Goal: Task Accomplishment & Management: Manage account settings

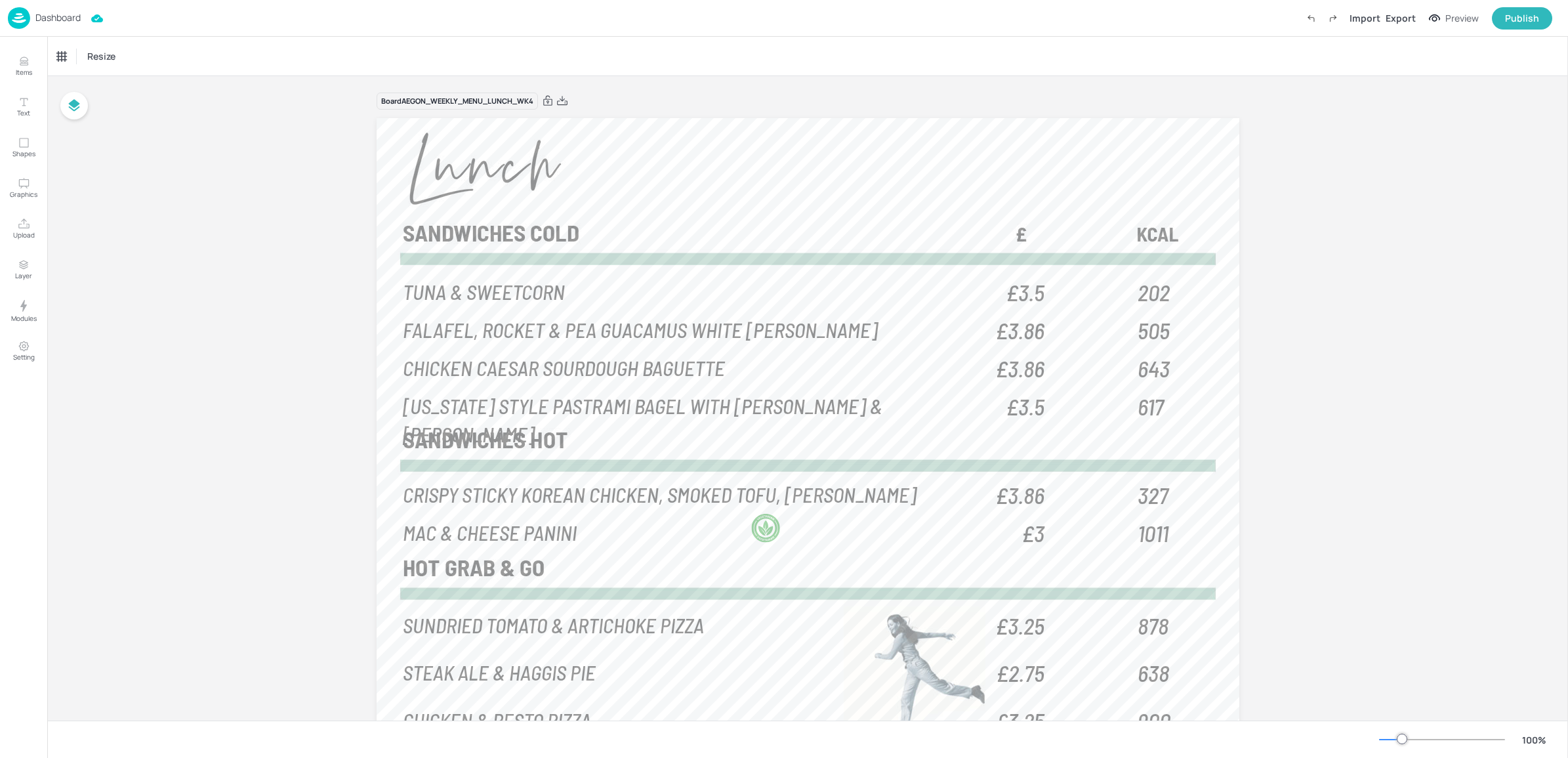
click at [45, 22] on p "Dashboard" at bounding box center [58, 17] width 45 height 9
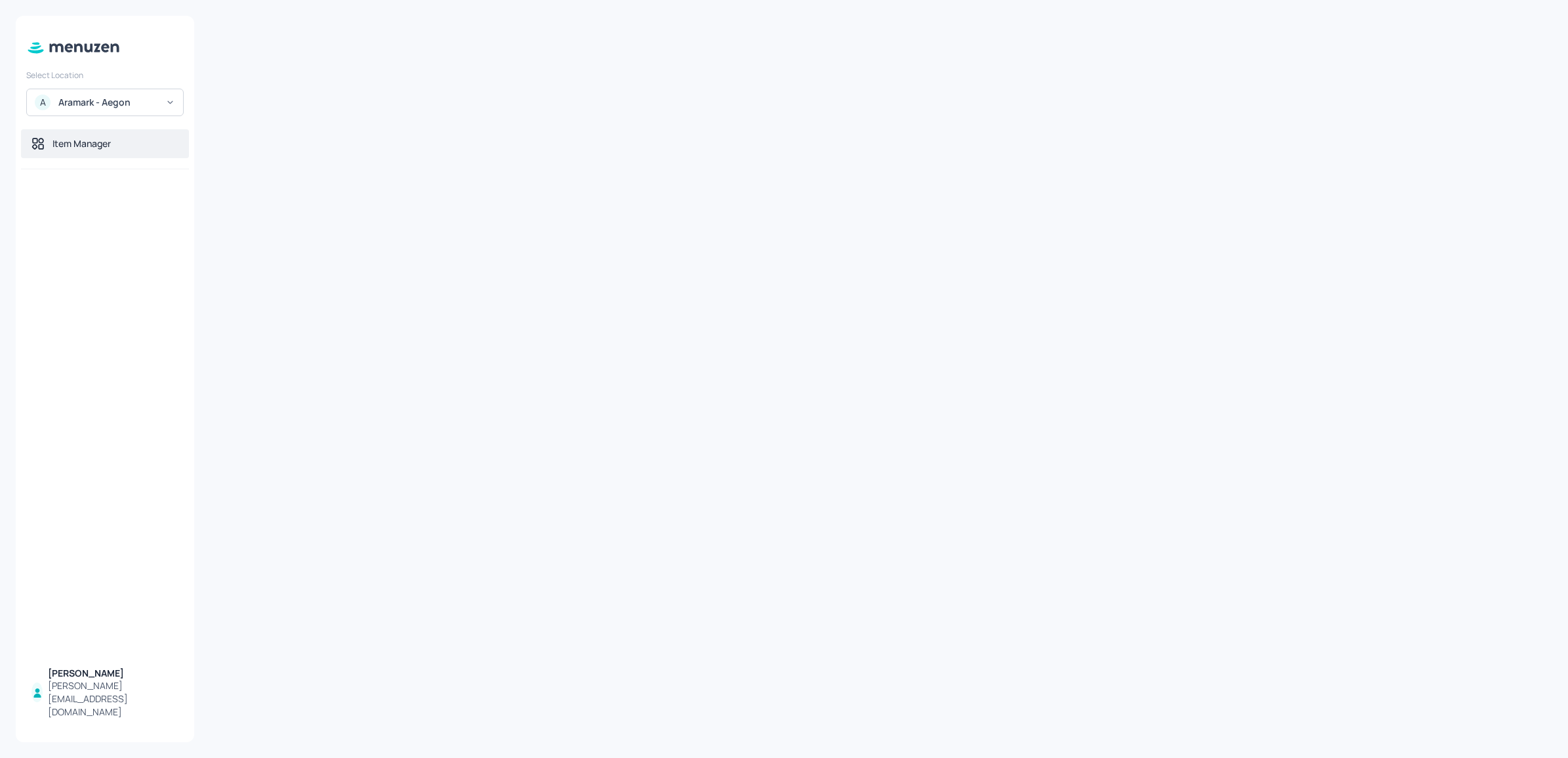
click at [70, 149] on div "Item Manager" at bounding box center [81, 143] width 58 height 13
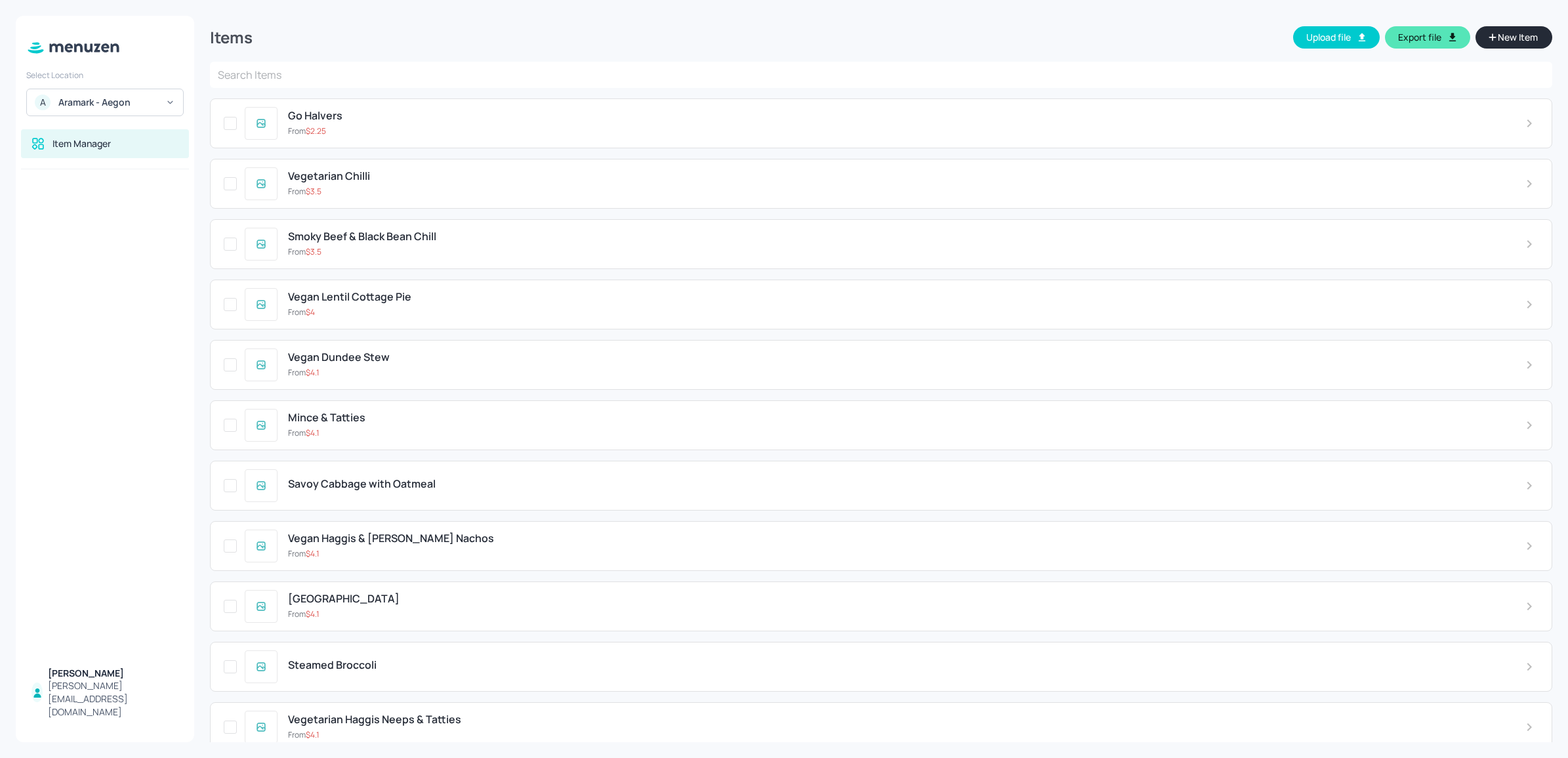
click at [437, 119] on div "Go Halvers" at bounding box center [896, 116] width 1216 height 12
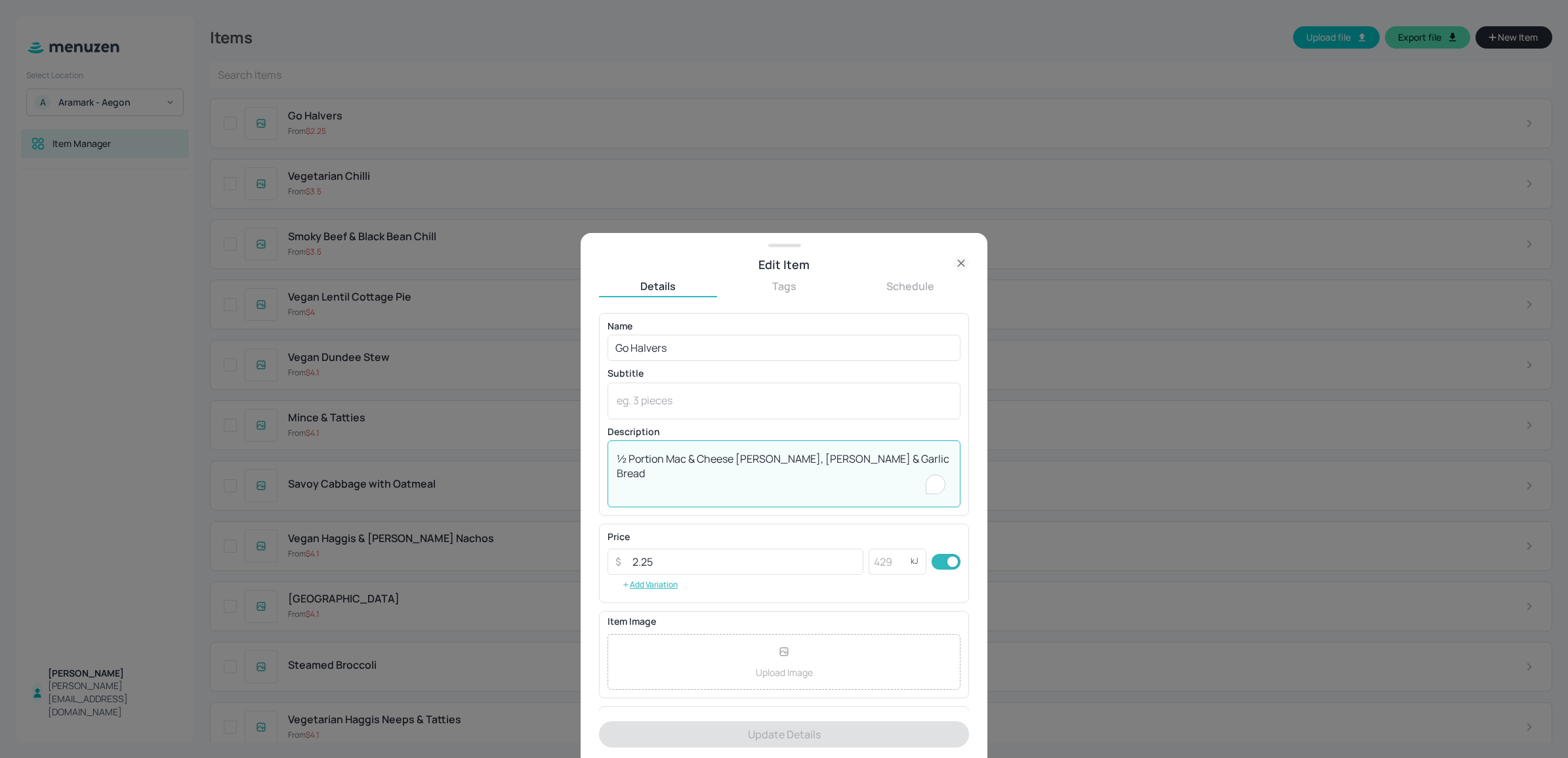
drag, startPoint x: 779, startPoint y: 457, endPoint x: 805, endPoint y: 457, distance: 26.0
click at [805, 457] on textarea "½ Portion Mac & Cheese [PERSON_NAME], [PERSON_NAME] & Garlic Bread" at bounding box center [784, 475] width 335 height 45
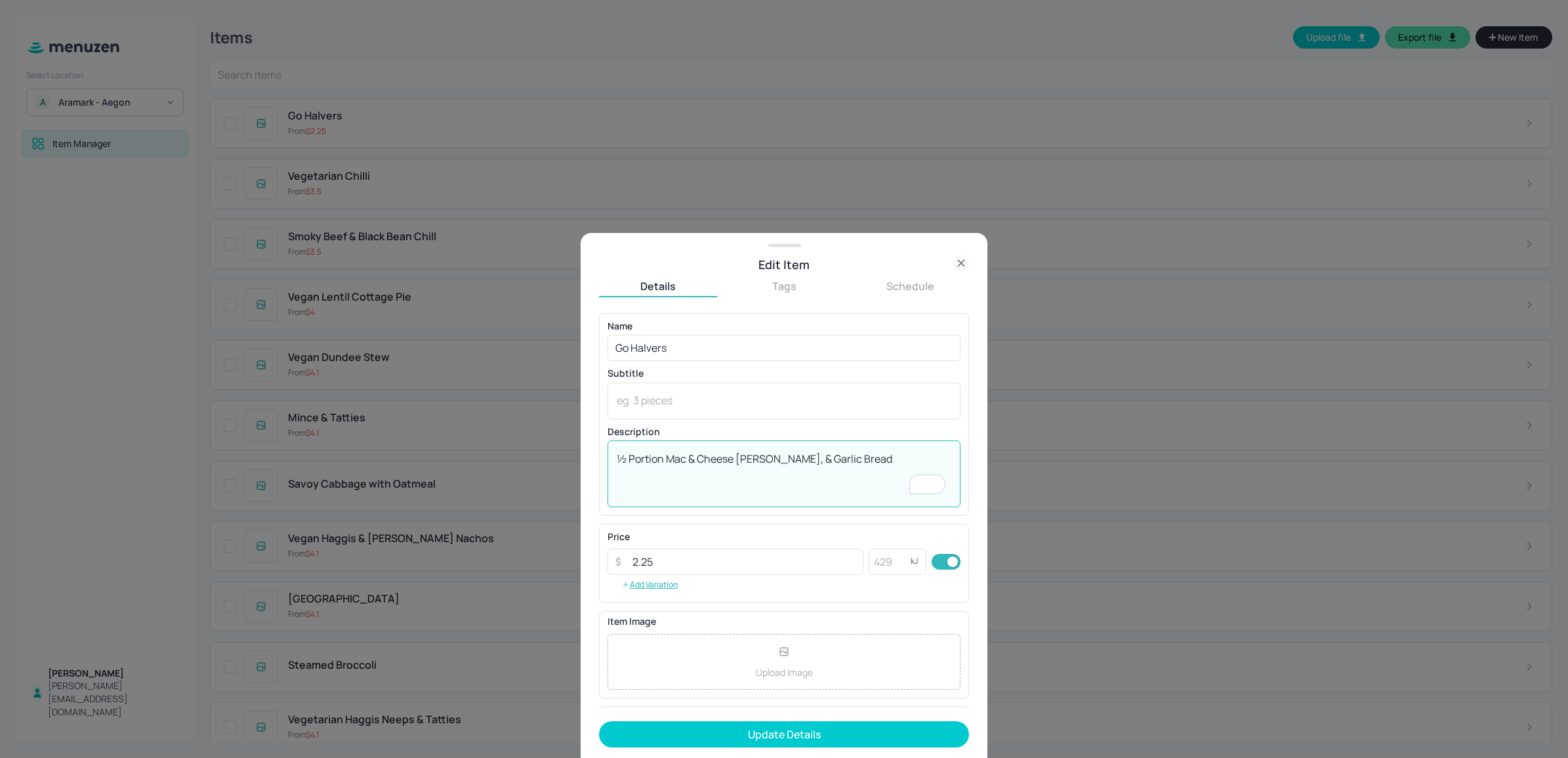
click at [768, 462] on textarea "½ Portion Mac & Cheese [PERSON_NAME], & Garlic Bread" at bounding box center [784, 475] width 335 height 45
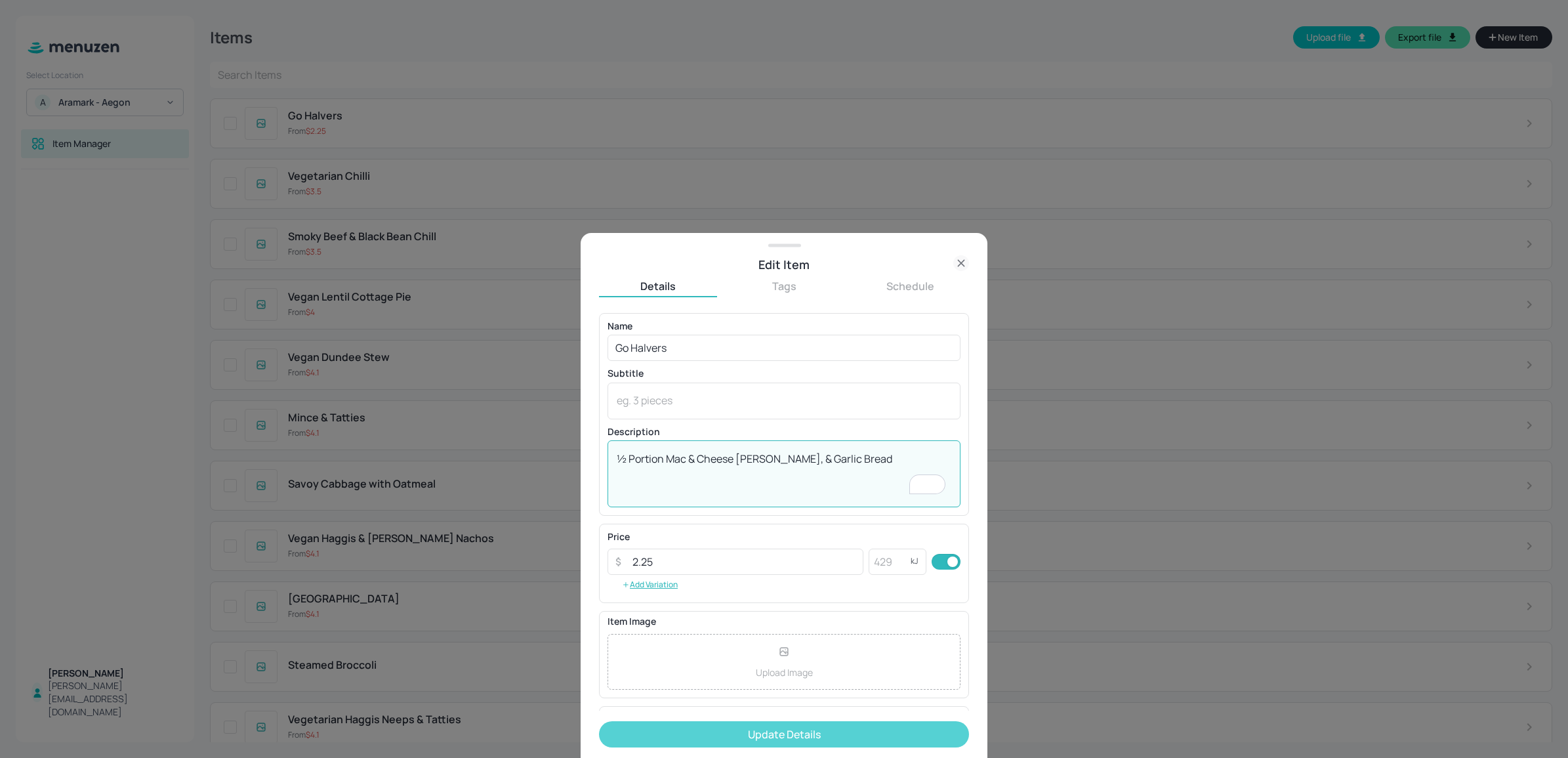
type textarea "½ Portion Mac & Cheese [PERSON_NAME], & Garlic Bread"
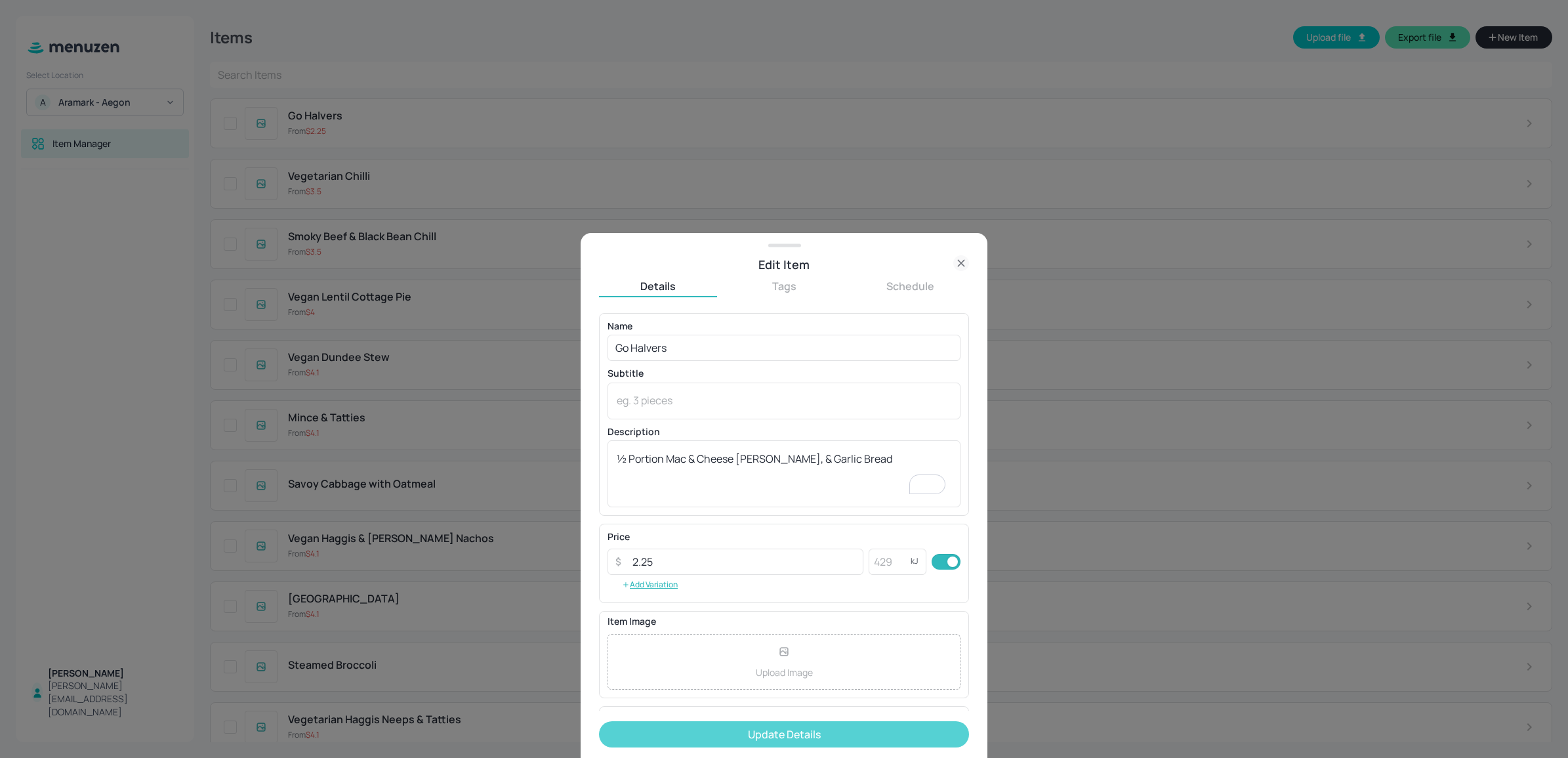
click at [771, 728] on button "Update Details" at bounding box center [784, 734] width 370 height 27
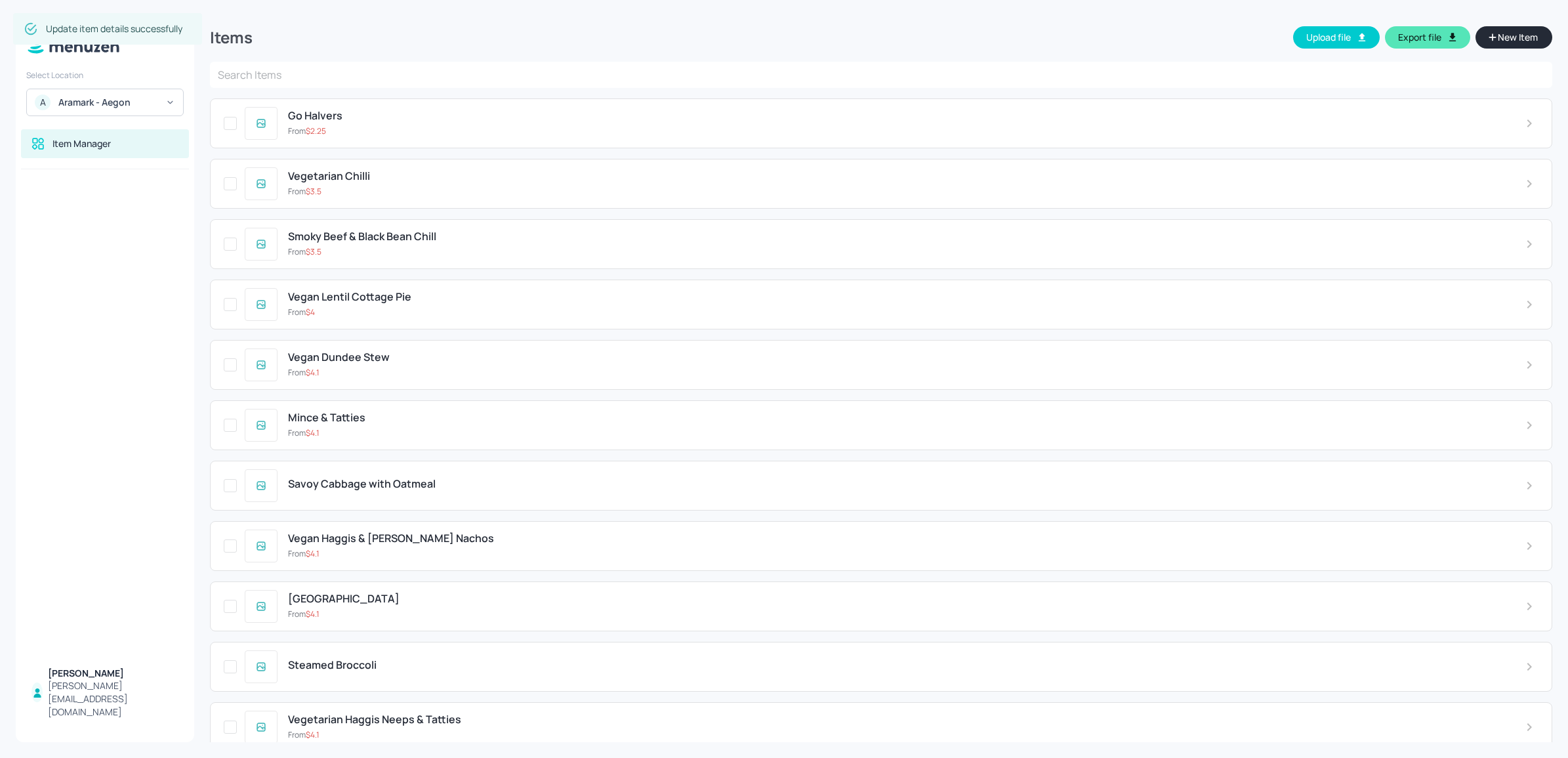
click at [562, 73] on input "text" at bounding box center [881, 74] width 1342 height 27
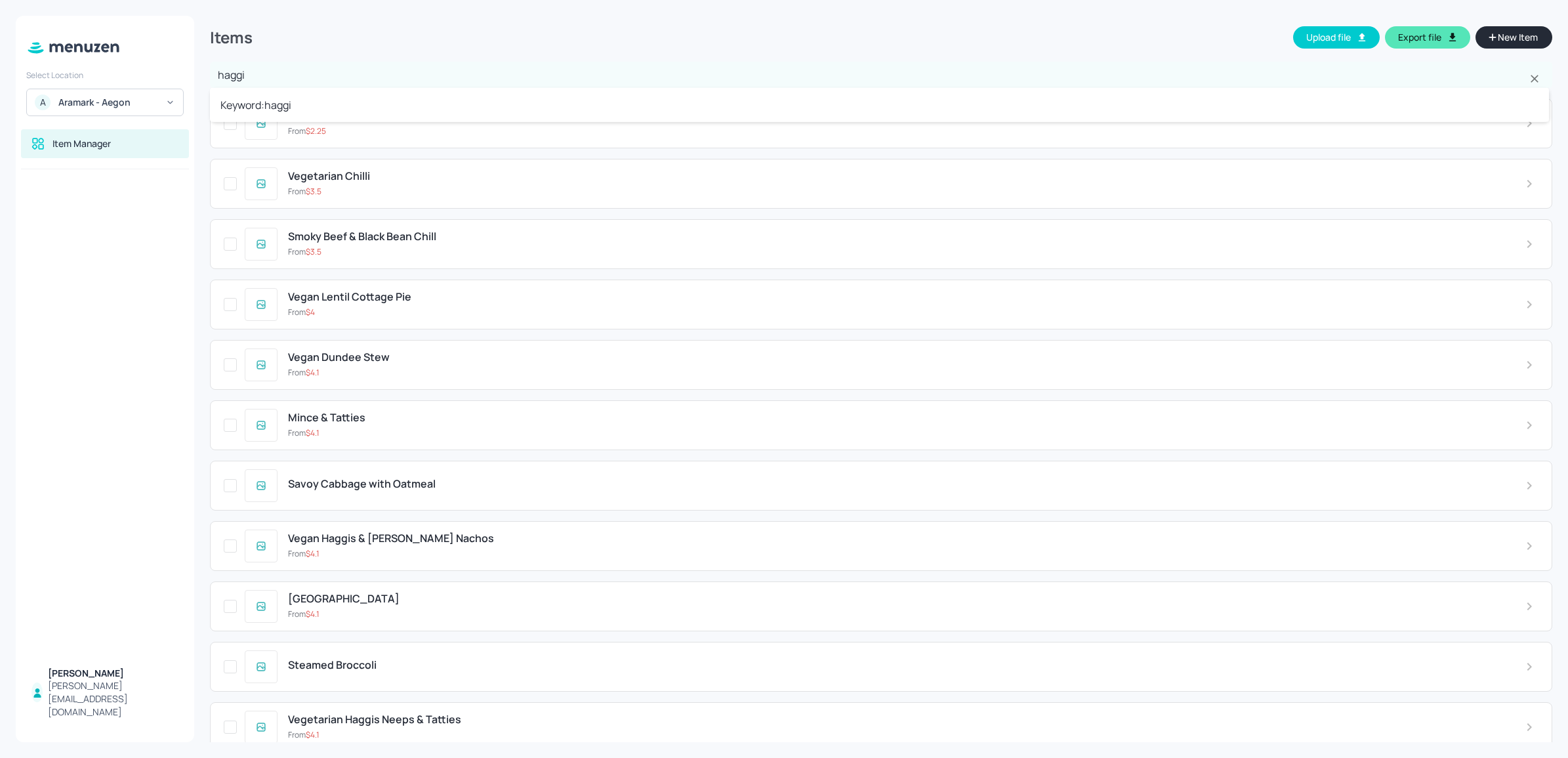
type input "haggis"
click at [493, 99] on li "Keyword: haggis" at bounding box center [879, 105] width 1339 height 23
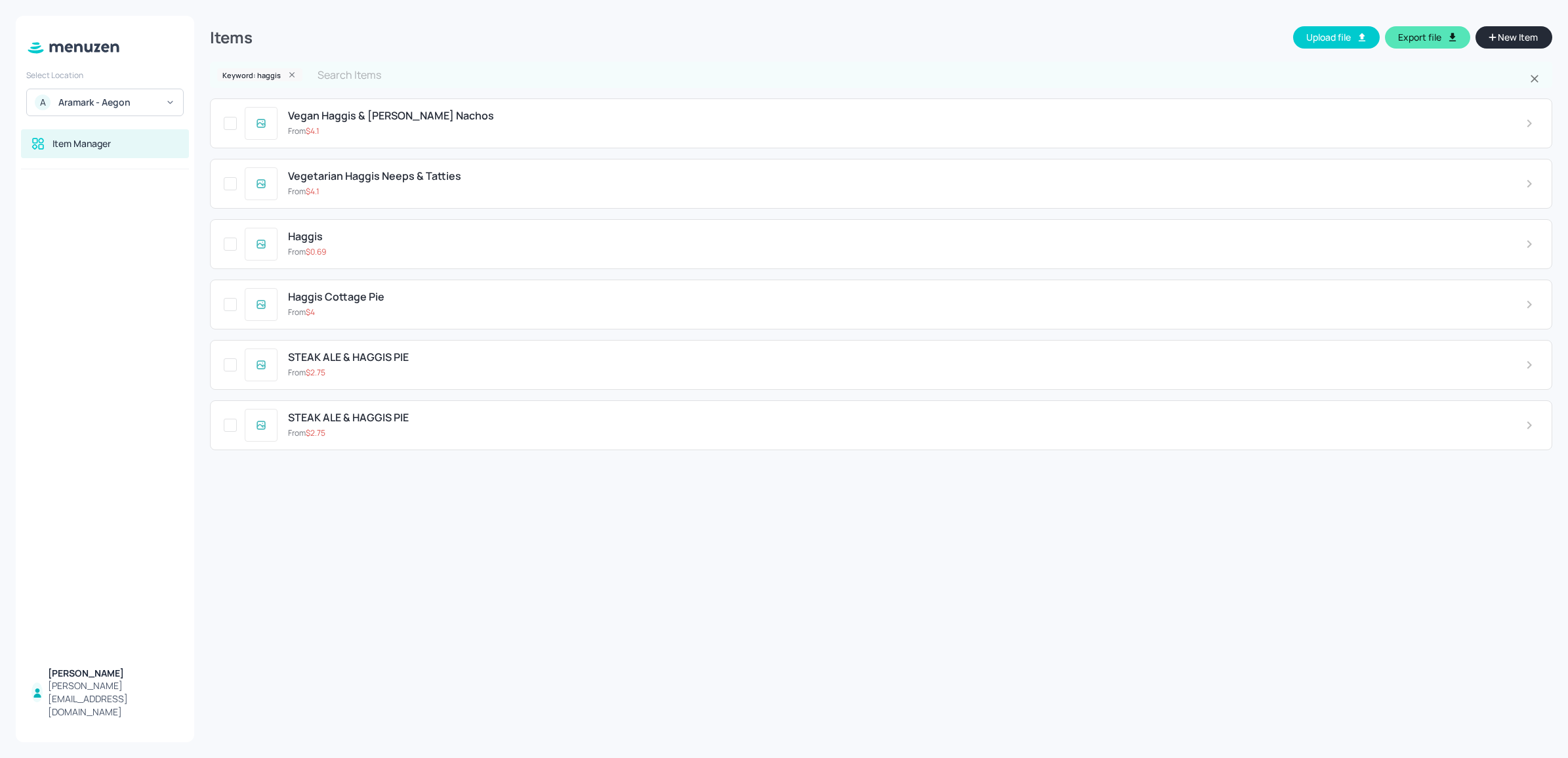
click at [398, 303] on div "Haggis Cottage Pie" at bounding box center [896, 297] width 1216 height 12
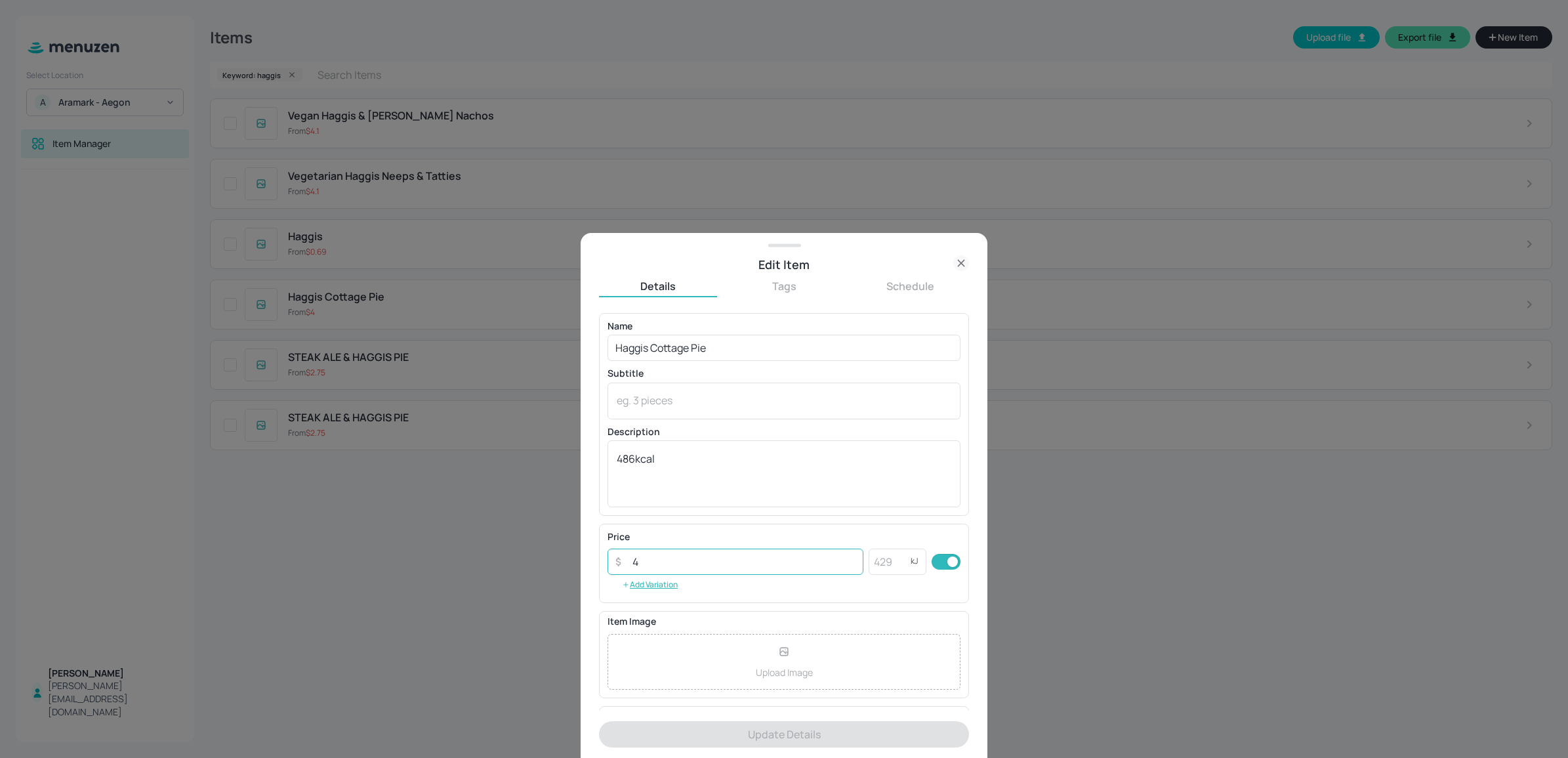
click at [759, 568] on input "4" at bounding box center [743, 562] width 239 height 27
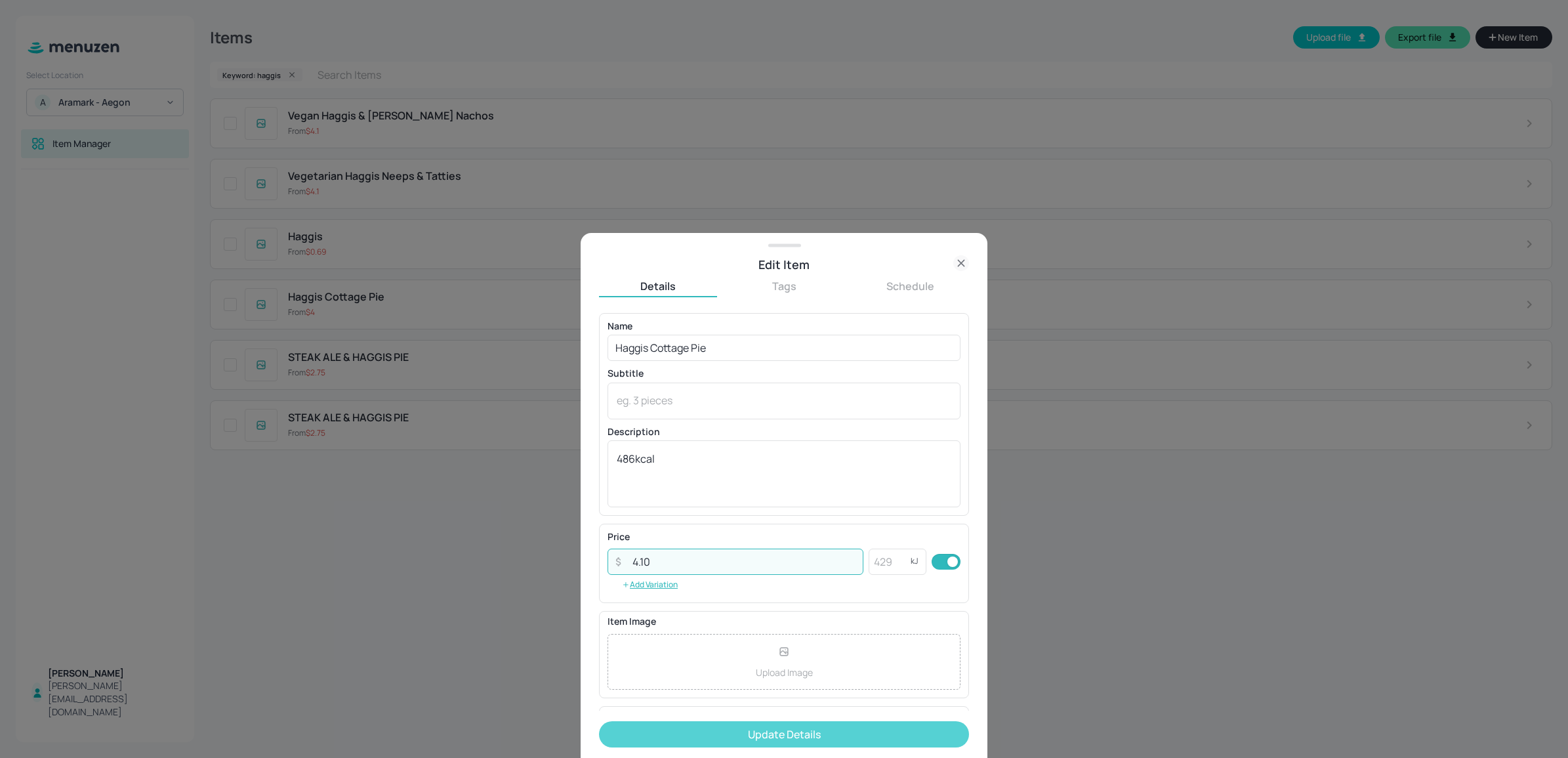
type input "4.10"
click at [781, 741] on button "Update Details" at bounding box center [784, 734] width 370 height 27
click at [844, 728] on button "Update Details" at bounding box center [784, 734] width 370 height 27
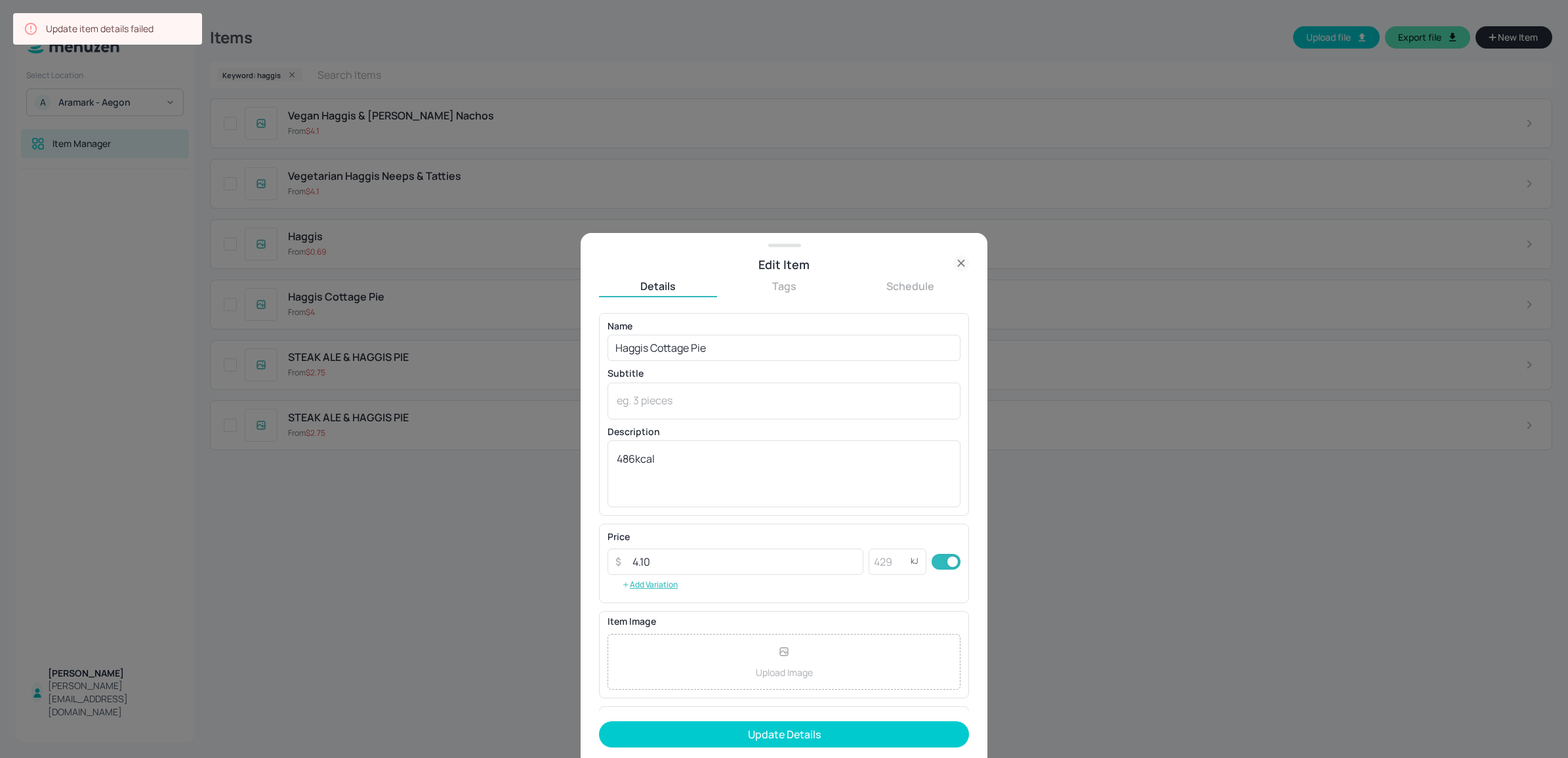
click at [965, 258] on icon at bounding box center [961, 263] width 16 height 16
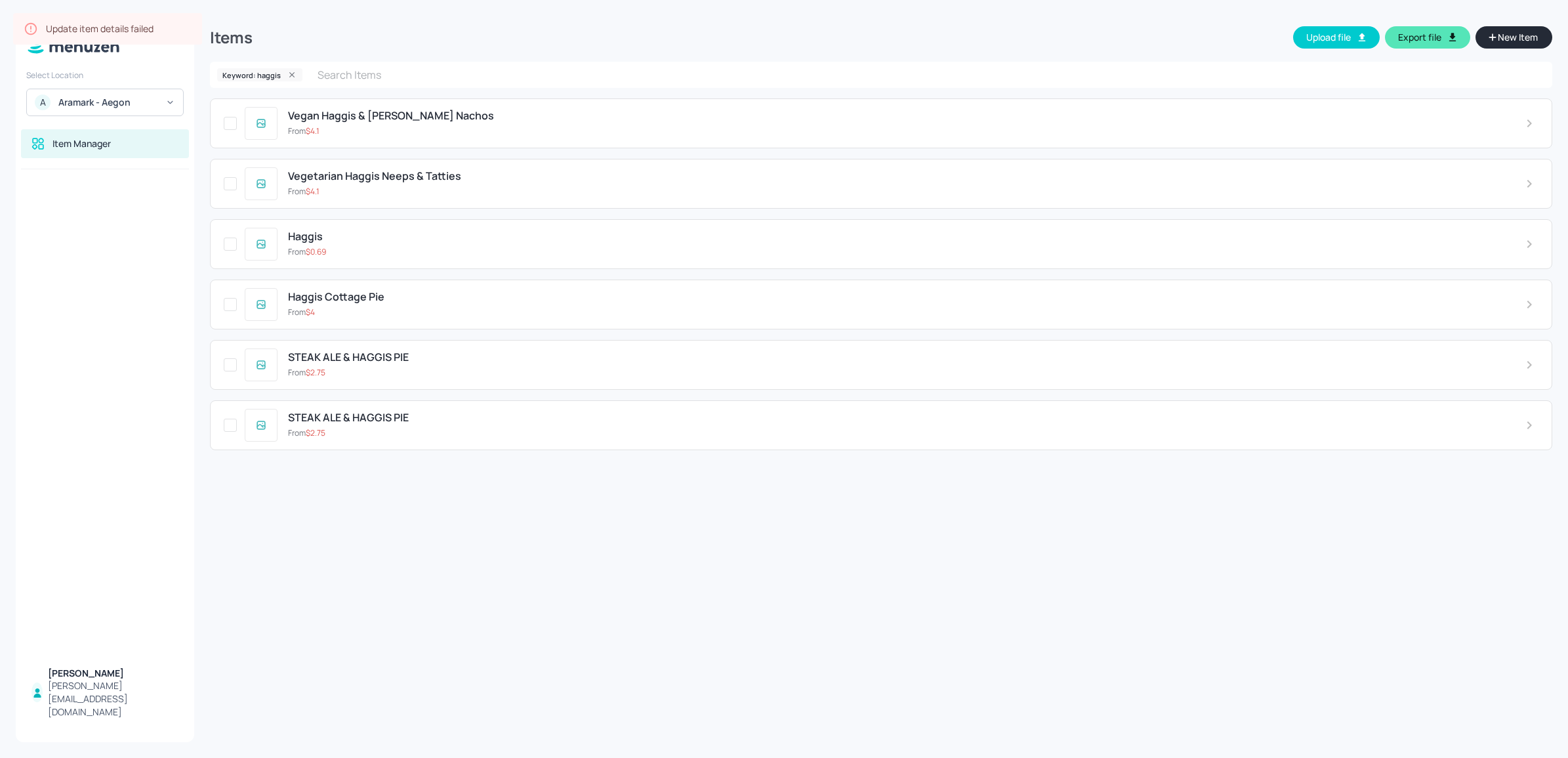
click at [494, 320] on div "Haggis Cottage Pie From $ 4" at bounding box center [881, 305] width 1342 height 50
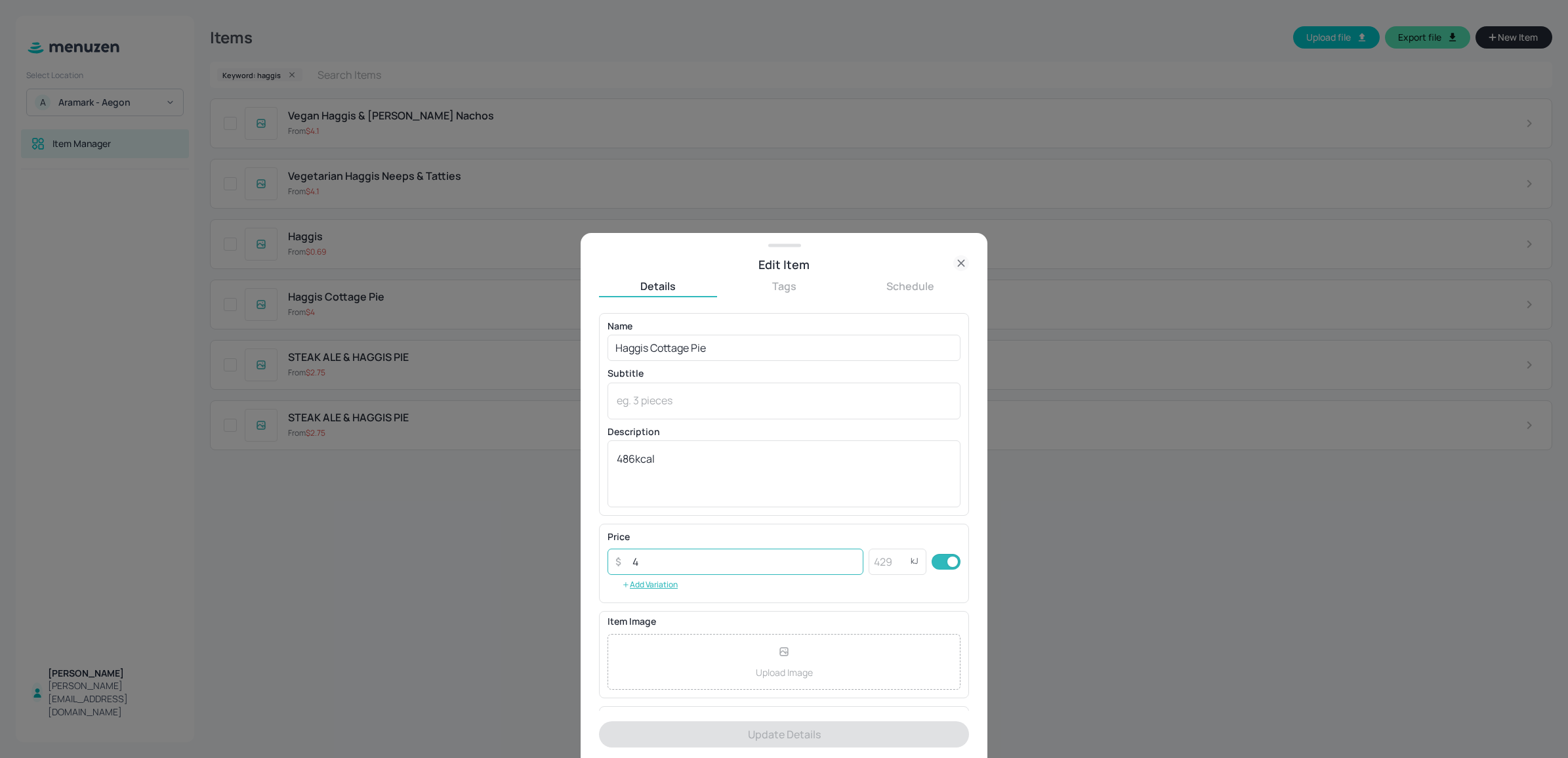
click at [687, 565] on input "4" at bounding box center [743, 562] width 239 height 27
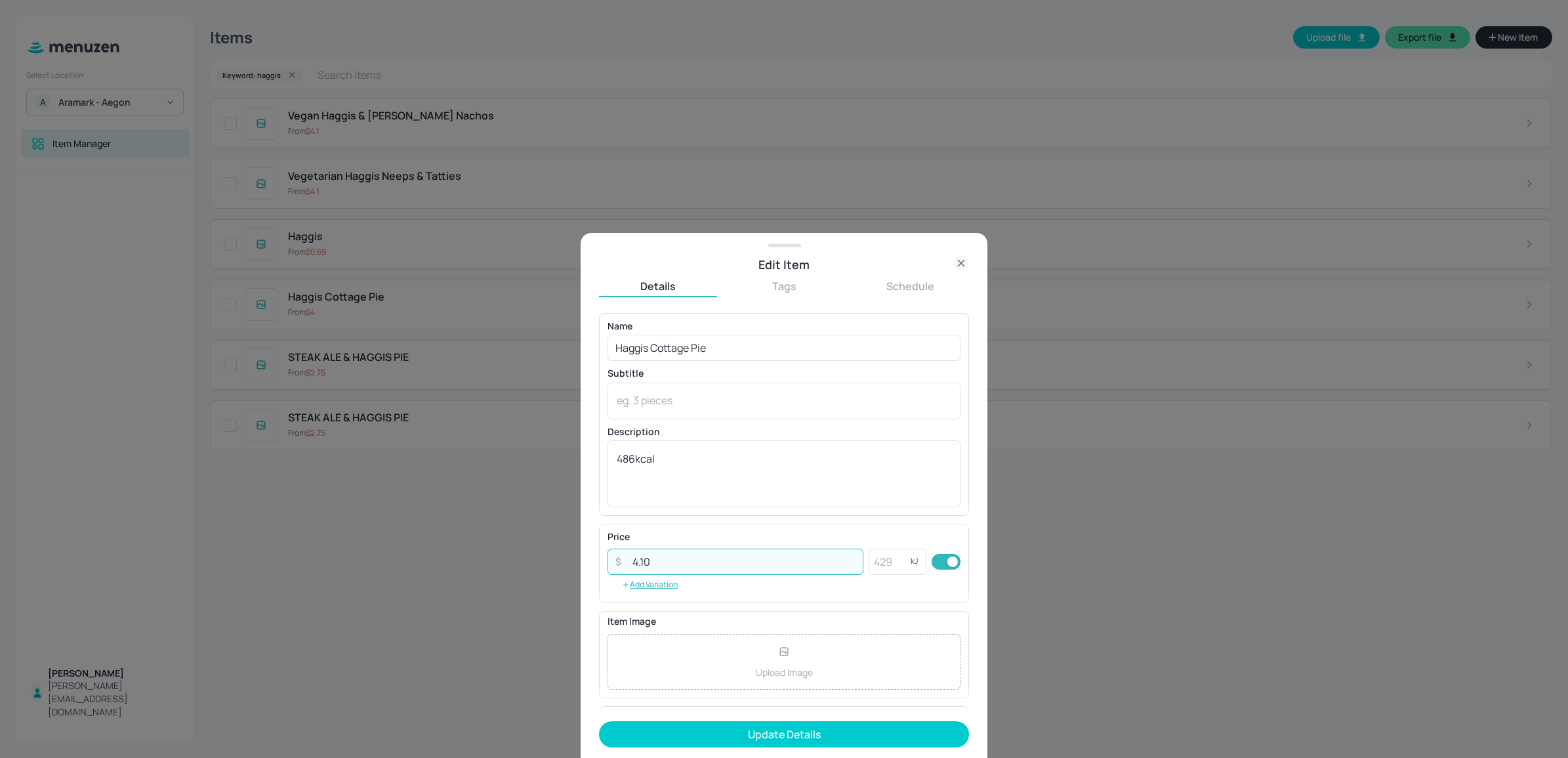
type input "4.10"
click at [763, 753] on form "Name Haggis Cottage Pie ​ Subtitle x ​ Description 486kcal x ​ Price ​ 4.10 ​ k…" at bounding box center [784, 535] width 370 height 445
click at [763, 750] on form "Name Haggis Cottage Pie ​ Subtitle x ​ Description 486kcal x ​ Price ​ 4.10 ​ k…" at bounding box center [784, 535] width 370 height 445
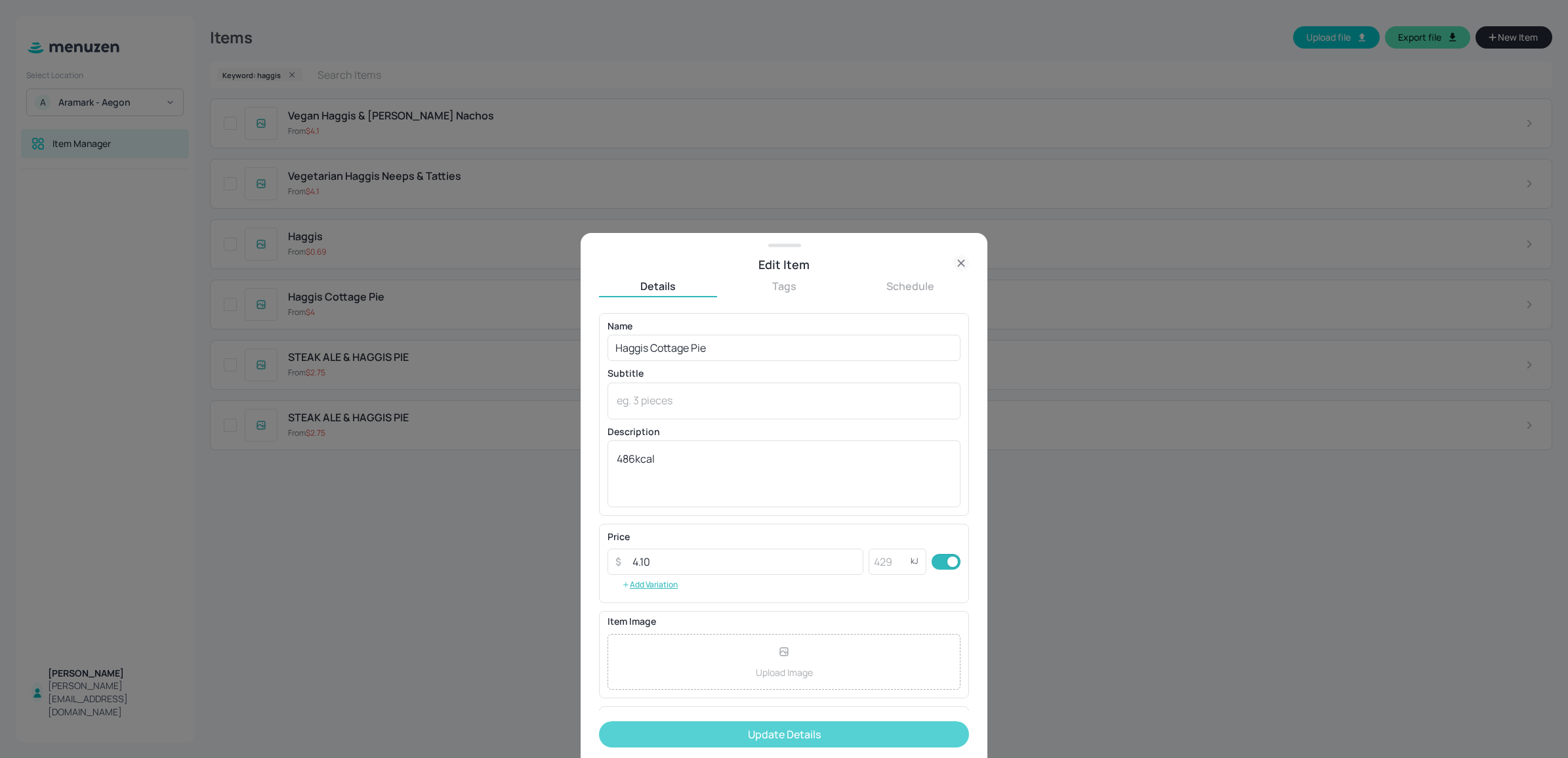
click at [765, 731] on button "Update Details" at bounding box center [784, 734] width 370 height 27
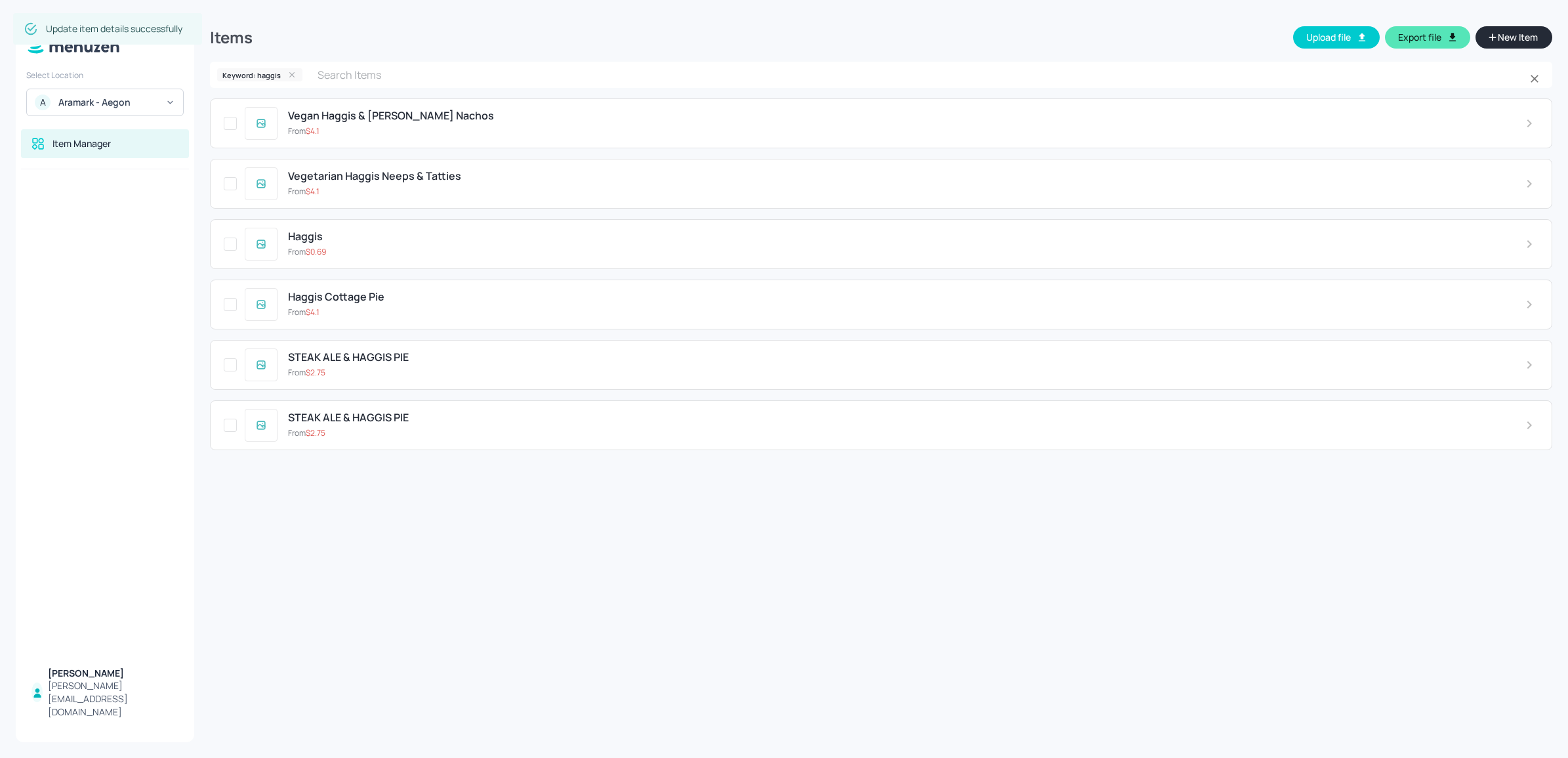
click at [290, 79] on icon at bounding box center [292, 75] width 9 height 9
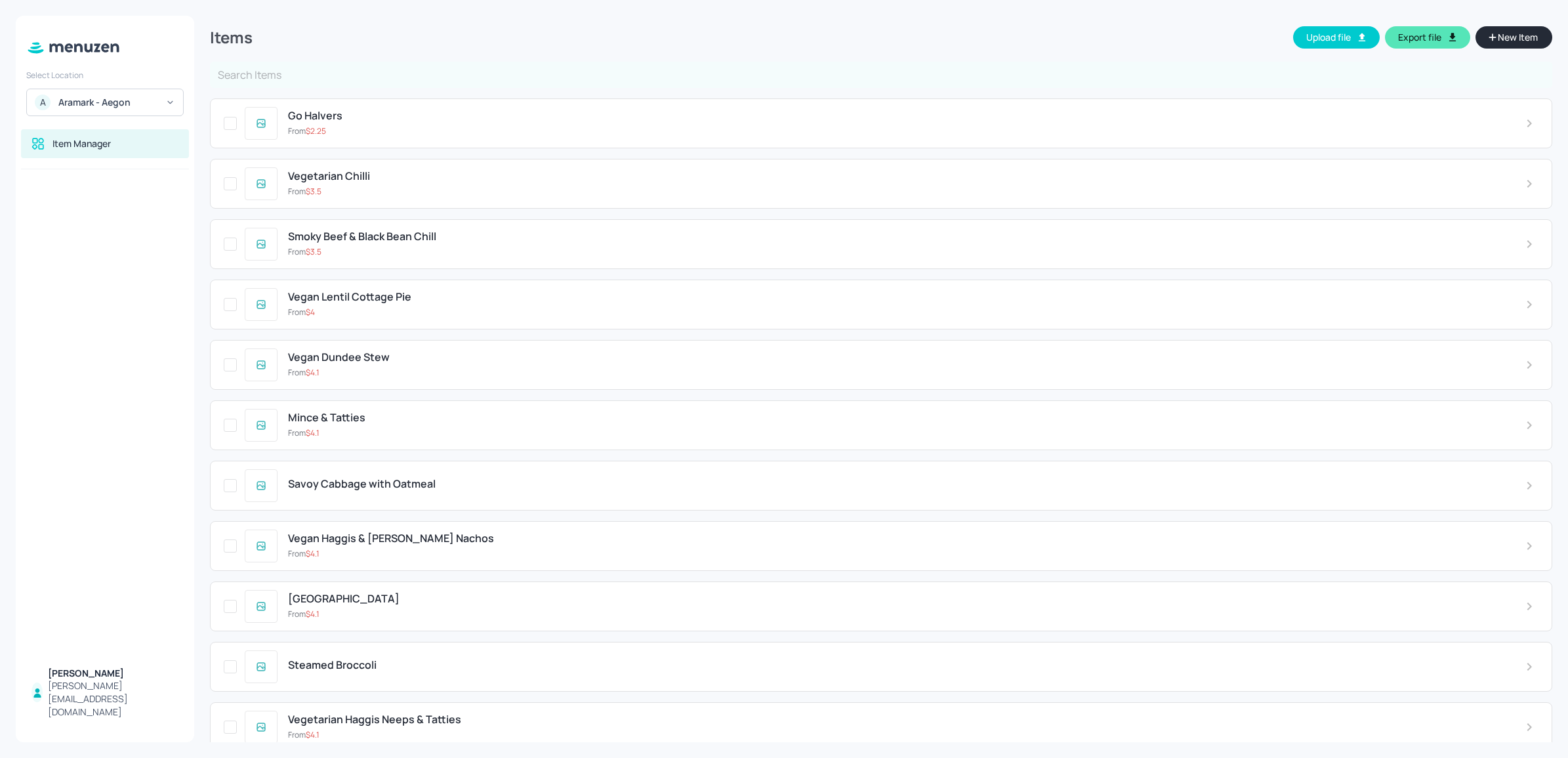
click at [290, 79] on input "text" at bounding box center [881, 74] width 1342 height 27
type input "lentil"
click at [286, 104] on li "Keyword: lentil" at bounding box center [879, 105] width 1339 height 23
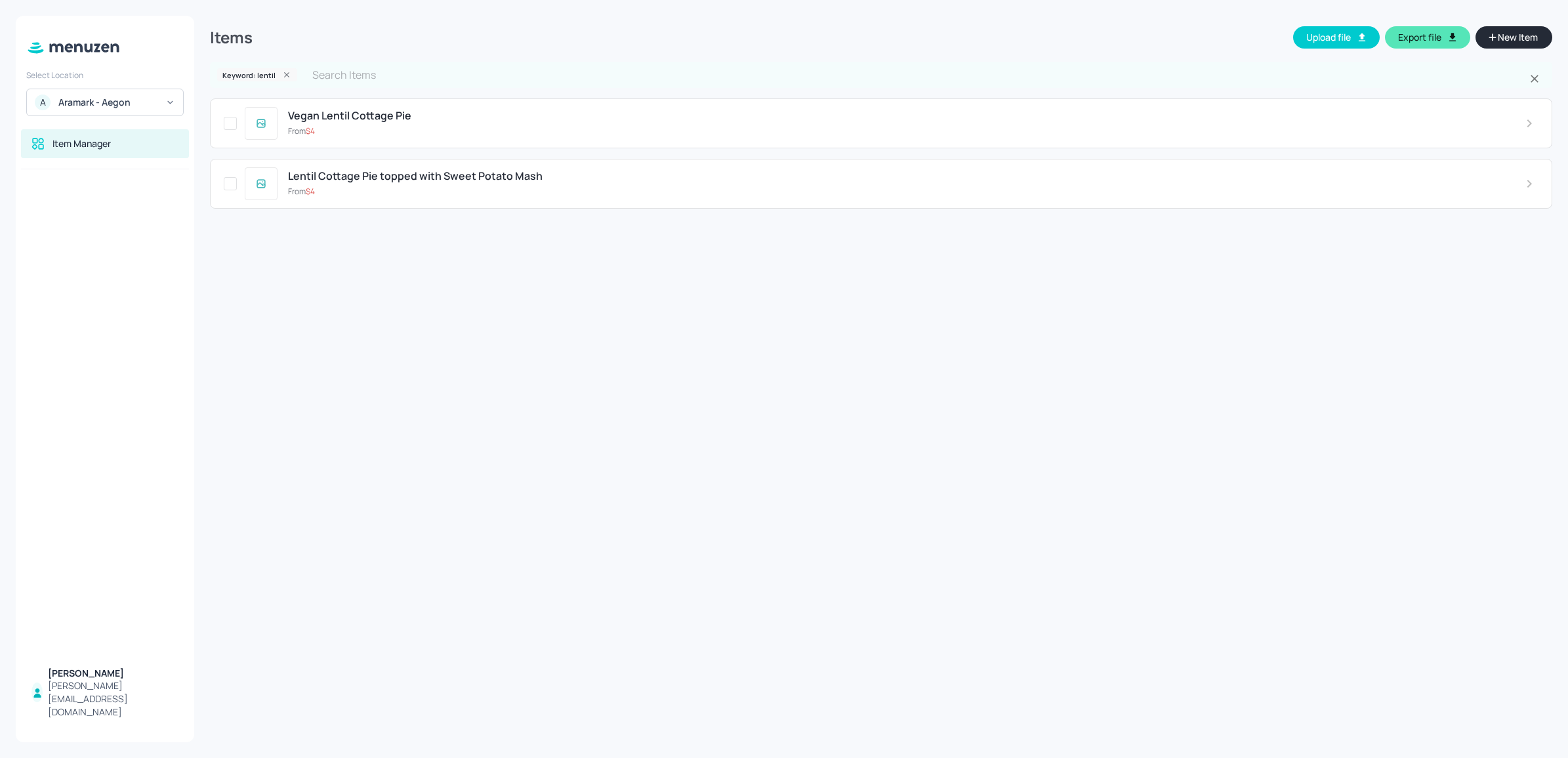
click at [368, 187] on div "From $ 4" at bounding box center [896, 192] width 1216 height 12
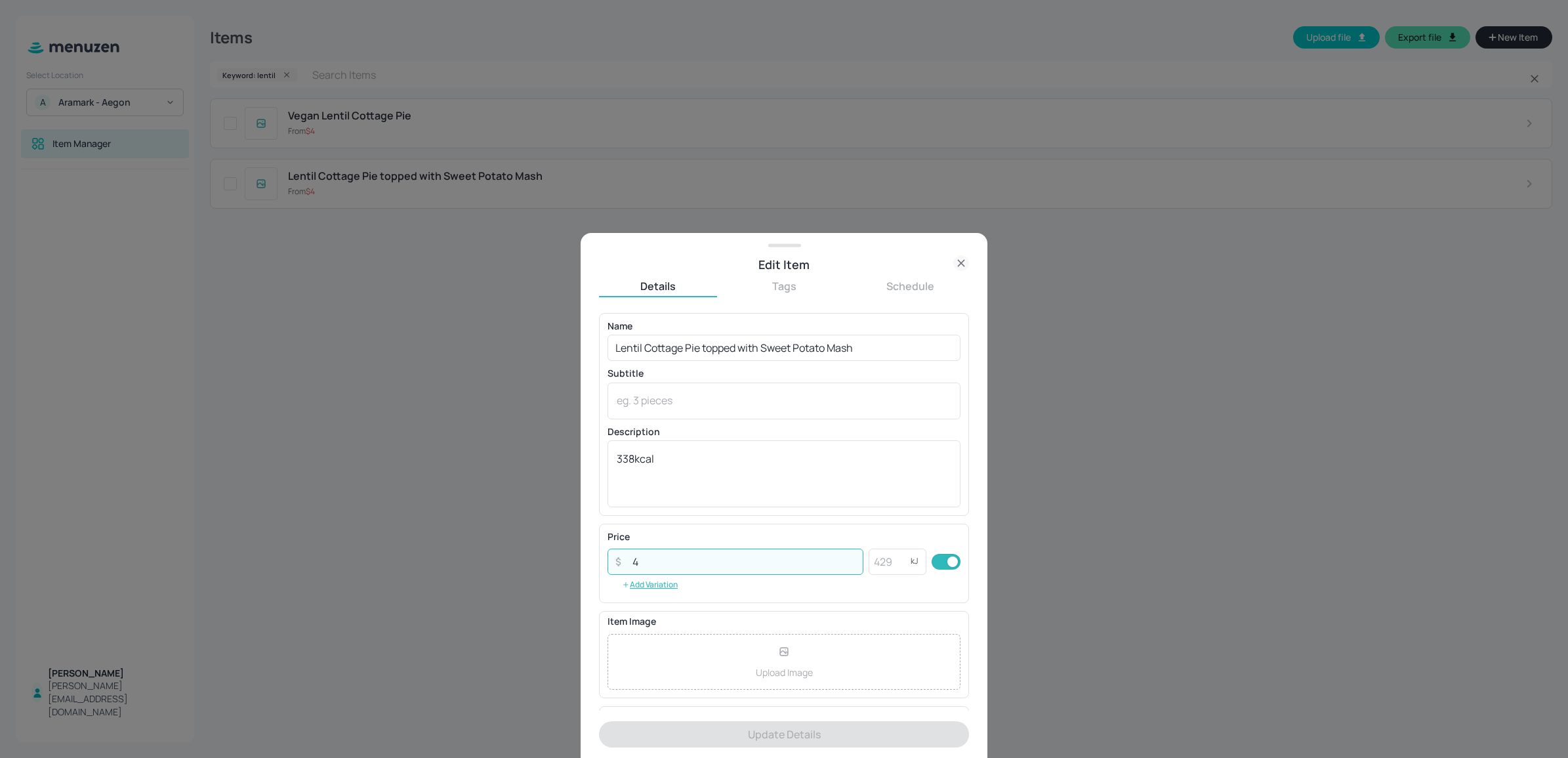
click at [690, 555] on input "4" at bounding box center [743, 562] width 239 height 27
click at [690, 559] on input "4" at bounding box center [743, 562] width 239 height 27
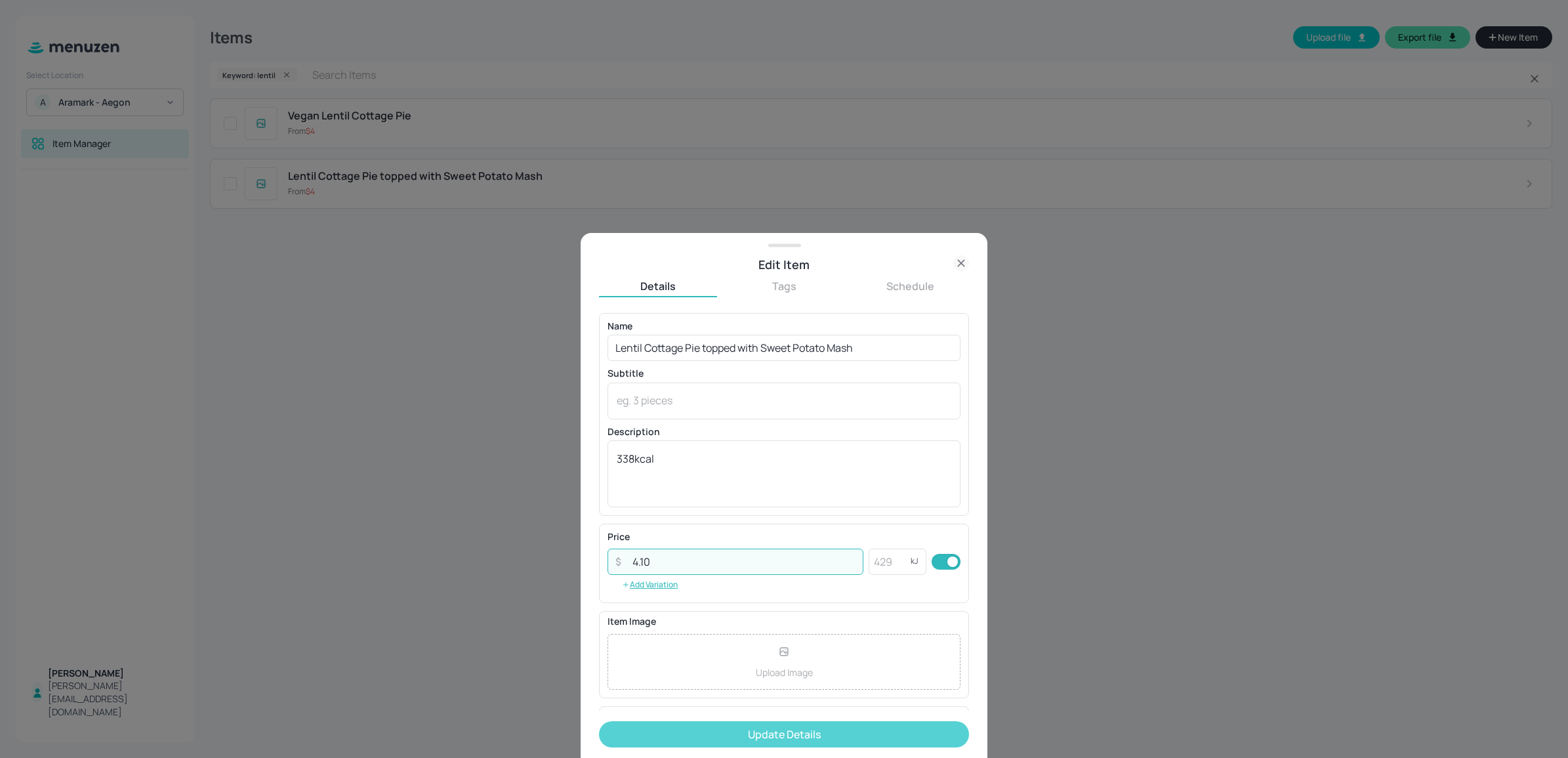
type input "4.10"
click at [729, 731] on button "Update Details" at bounding box center [784, 734] width 370 height 27
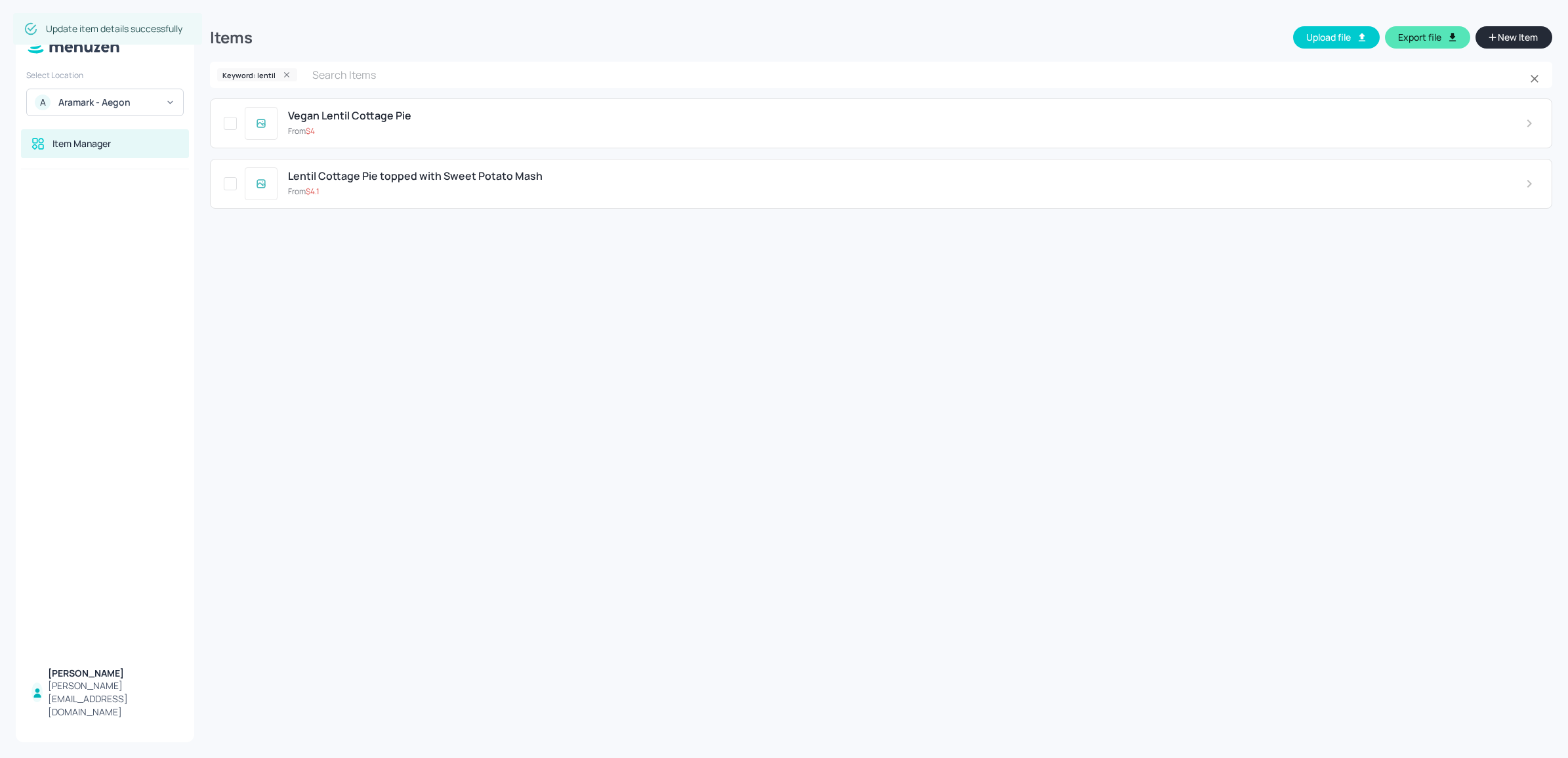
click at [433, 144] on div "Vegan Lentil Cottage Pie From $ 4" at bounding box center [881, 124] width 1342 height 50
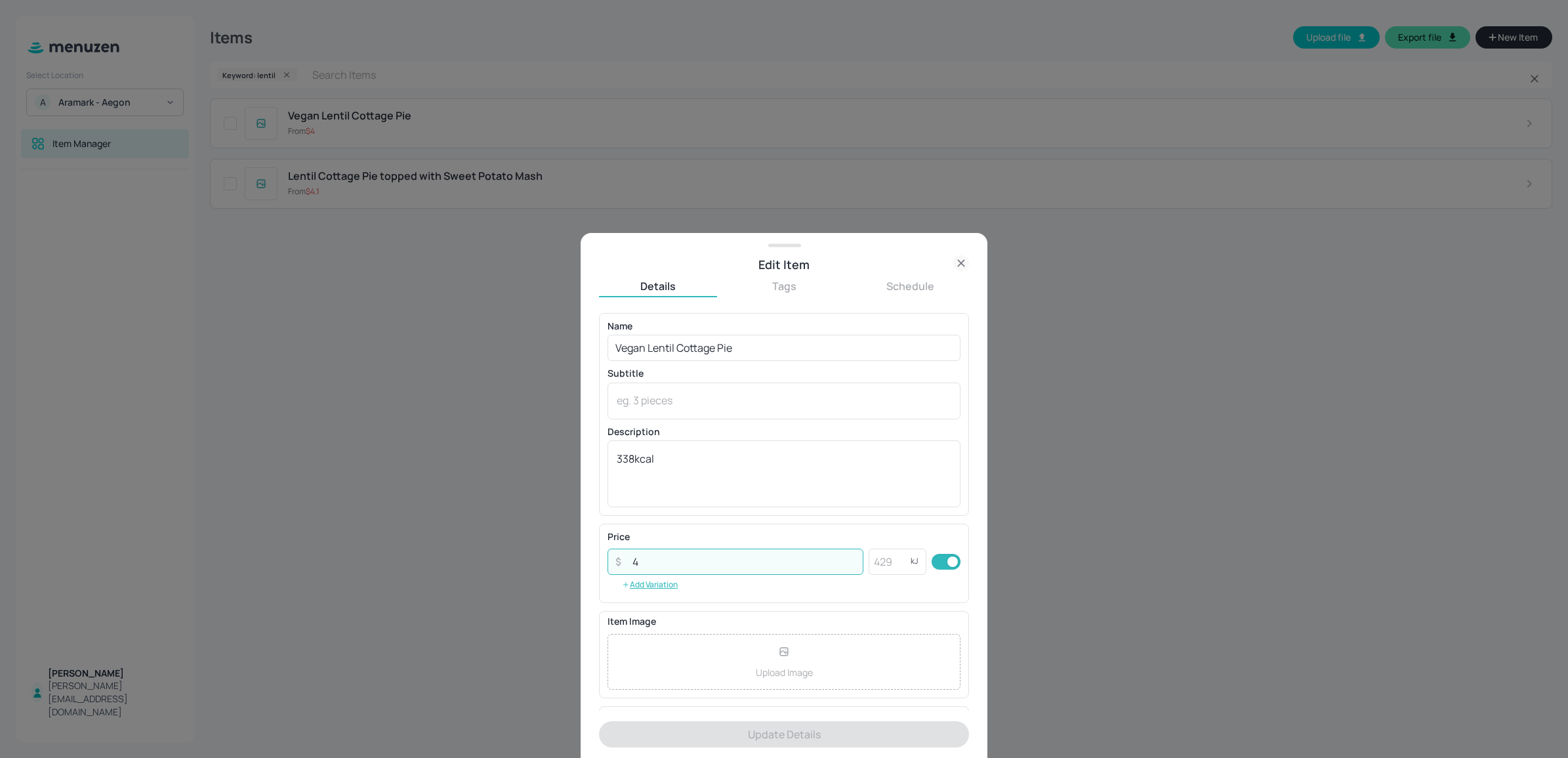
click at [689, 559] on input "4" at bounding box center [743, 562] width 239 height 27
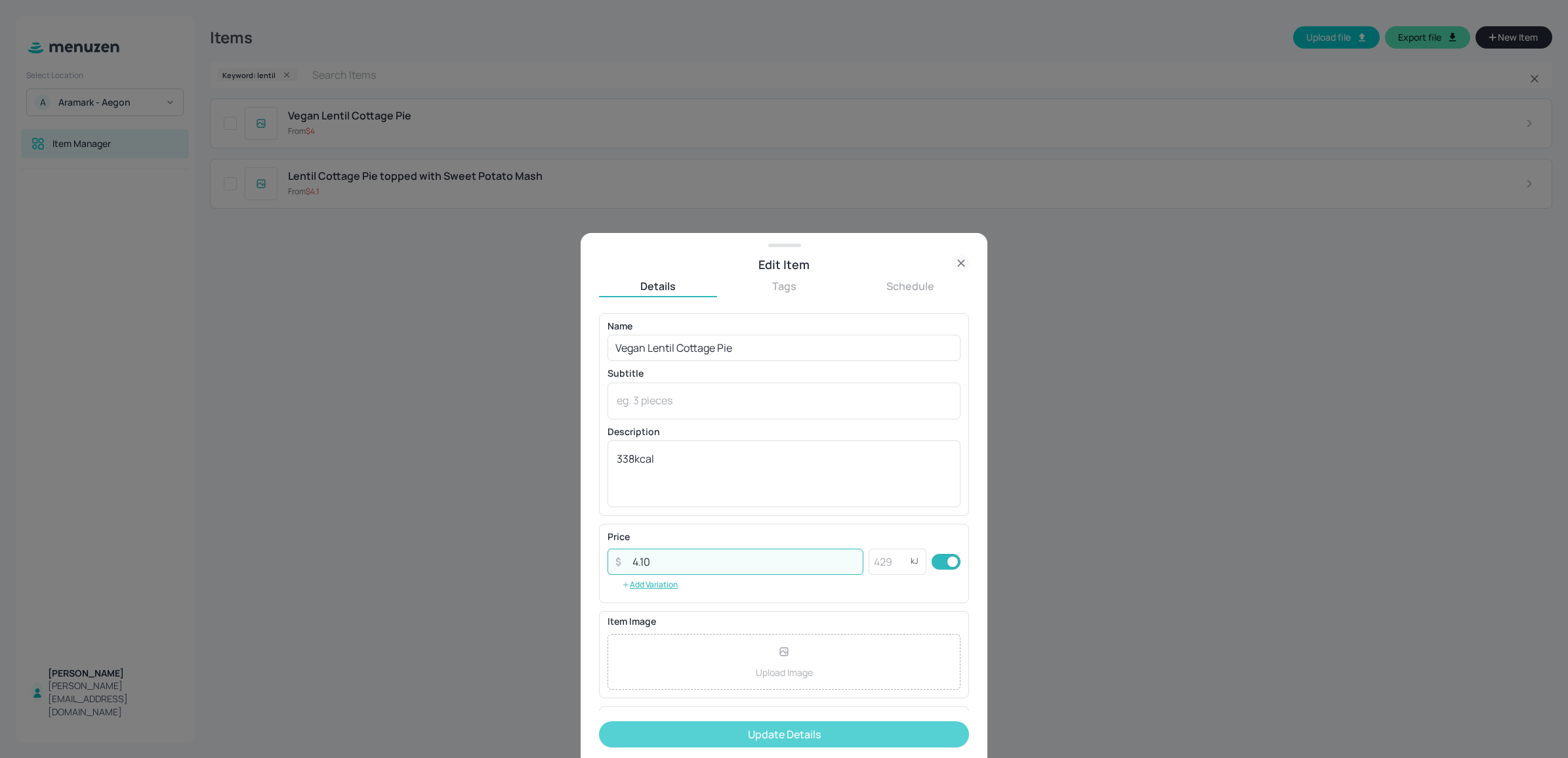
type input "4.10"
click at [703, 722] on button "Update Details" at bounding box center [784, 734] width 370 height 27
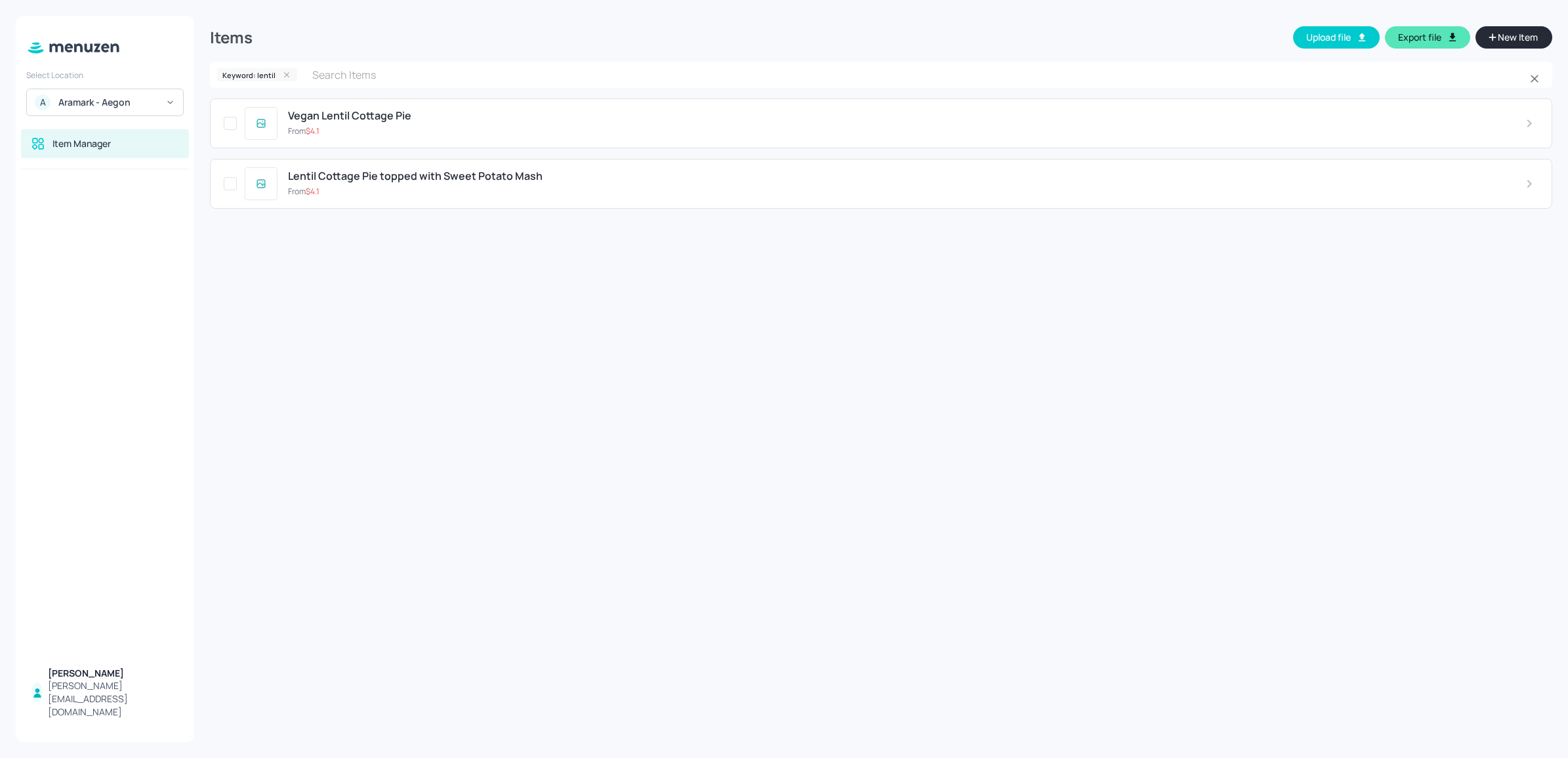
click at [290, 74] on div at bounding box center [285, 75] width 17 height 9
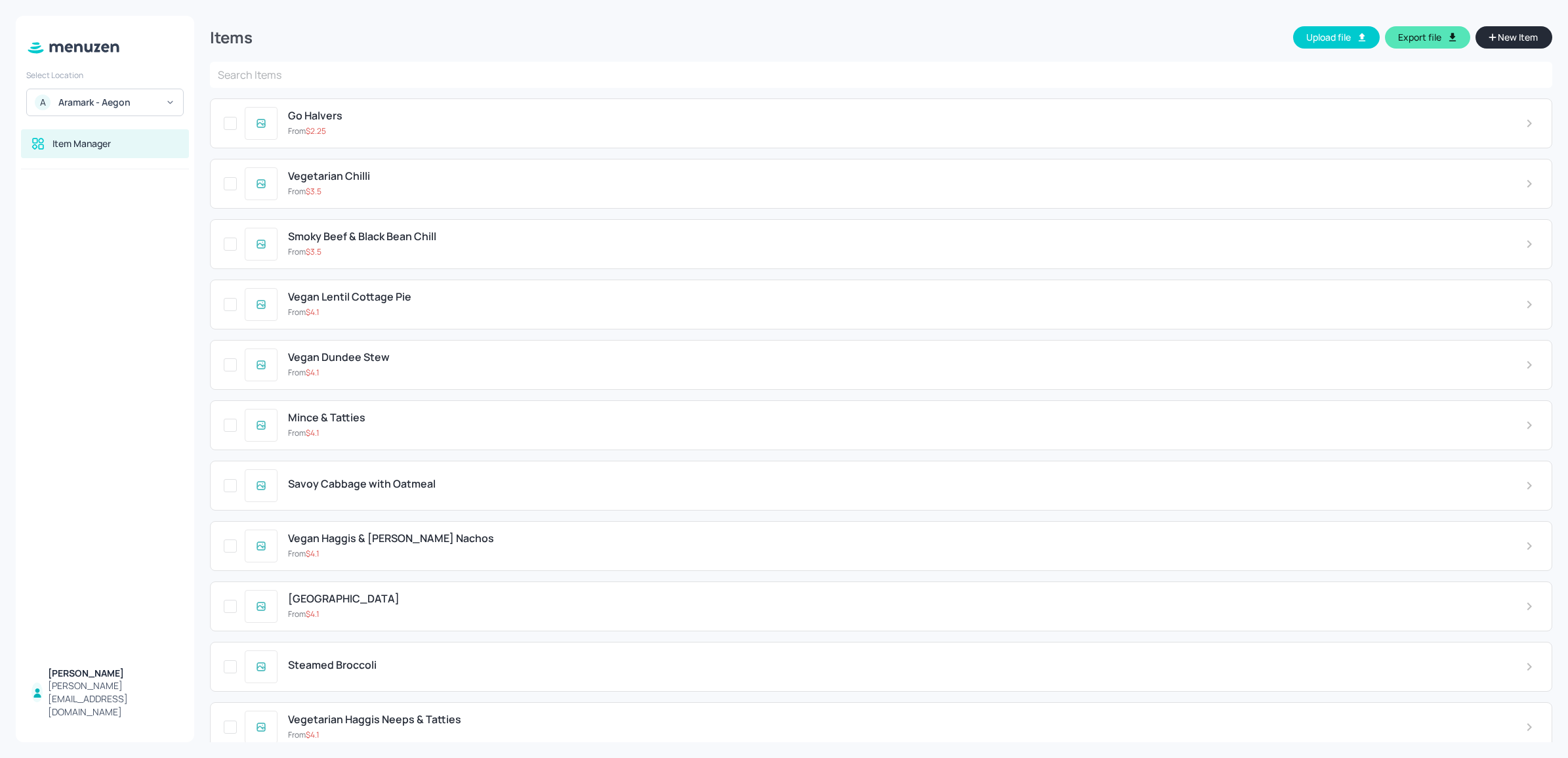
click at [319, 113] on span "Go Halvers" at bounding box center [315, 116] width 55 height 12
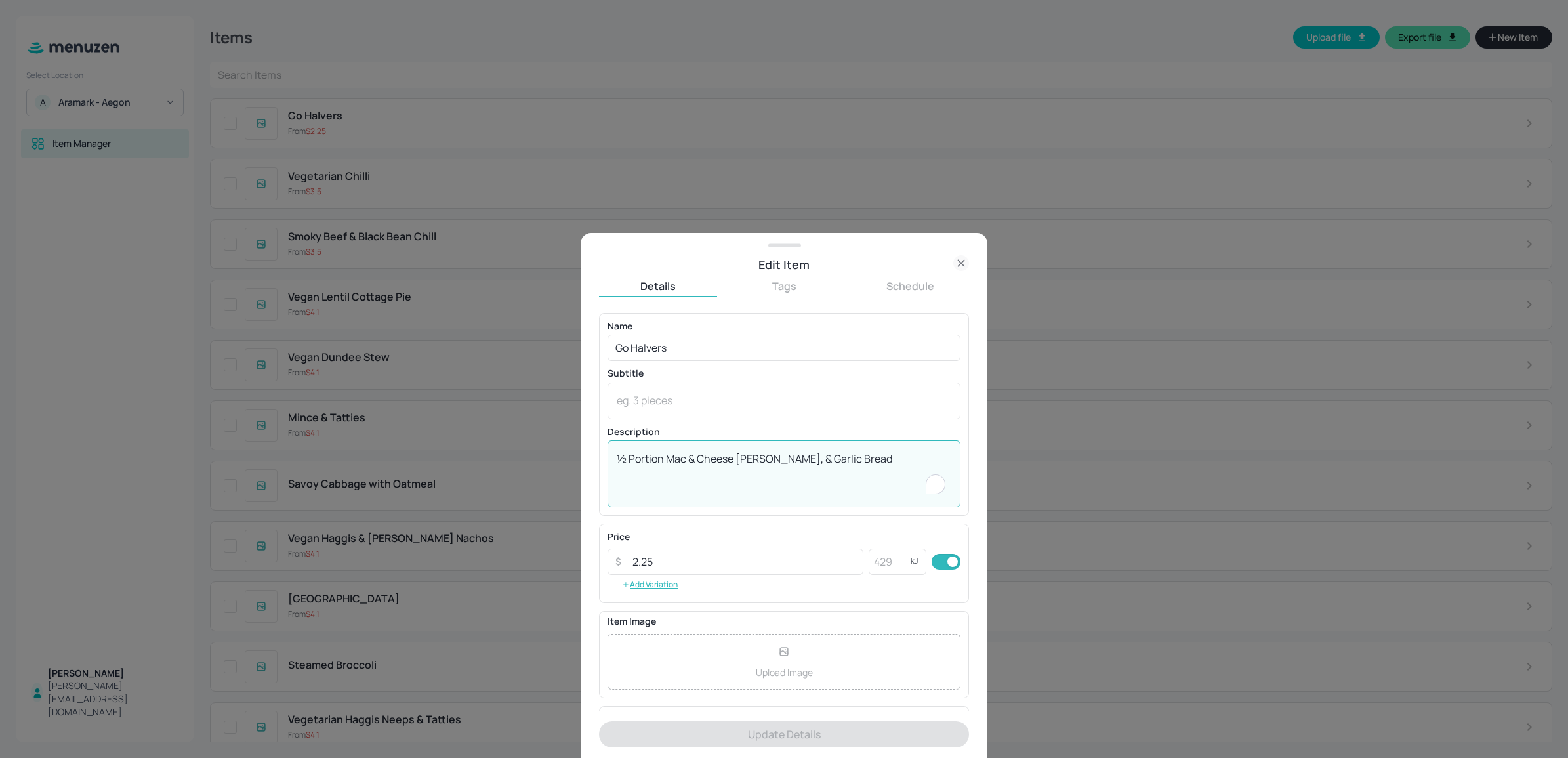
drag, startPoint x: 739, startPoint y: 460, endPoint x: 769, endPoint y: 462, distance: 30.1
click at [769, 462] on textarea "½ Portion Mac & Cheese [PERSON_NAME], & Garlic Bread" at bounding box center [784, 475] width 335 height 45
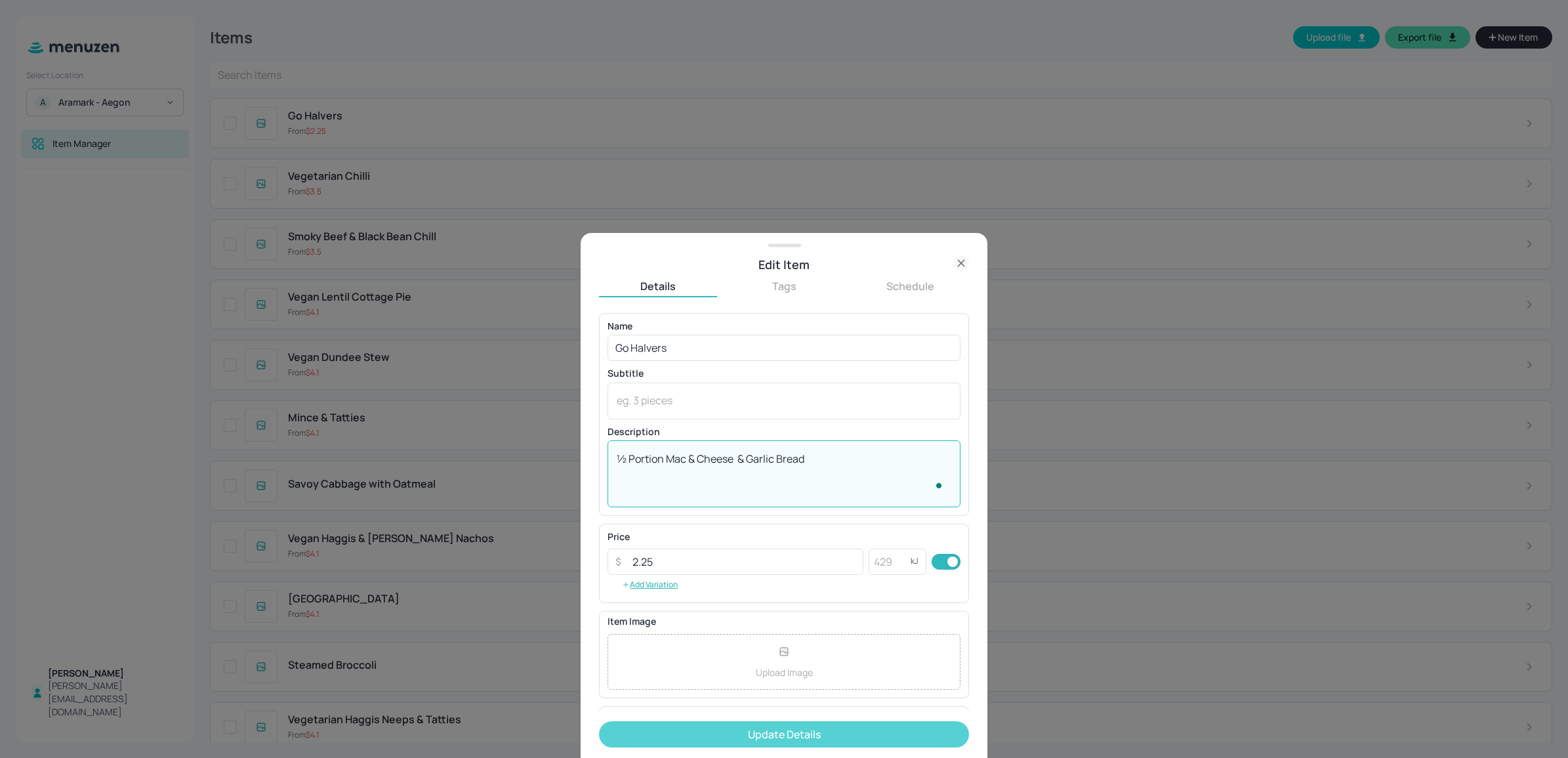
type textarea "½ Portion Mac & Cheese & Garlic Bread"
click at [801, 732] on button "Update Details" at bounding box center [784, 734] width 370 height 27
